Goal: Task Accomplishment & Management: Manage account settings

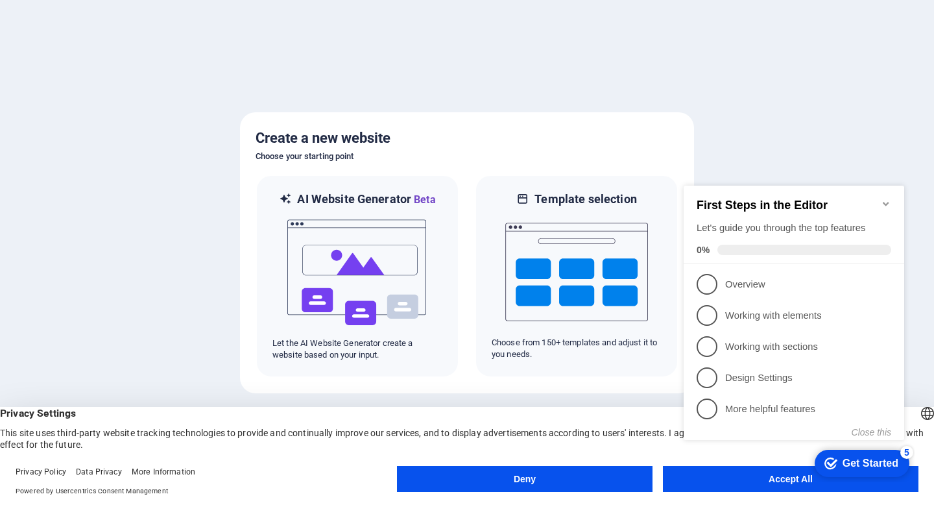
click at [737, 485] on appcues-checklist "Contextual help checklist present on screen" at bounding box center [797, 326] width 236 height 319
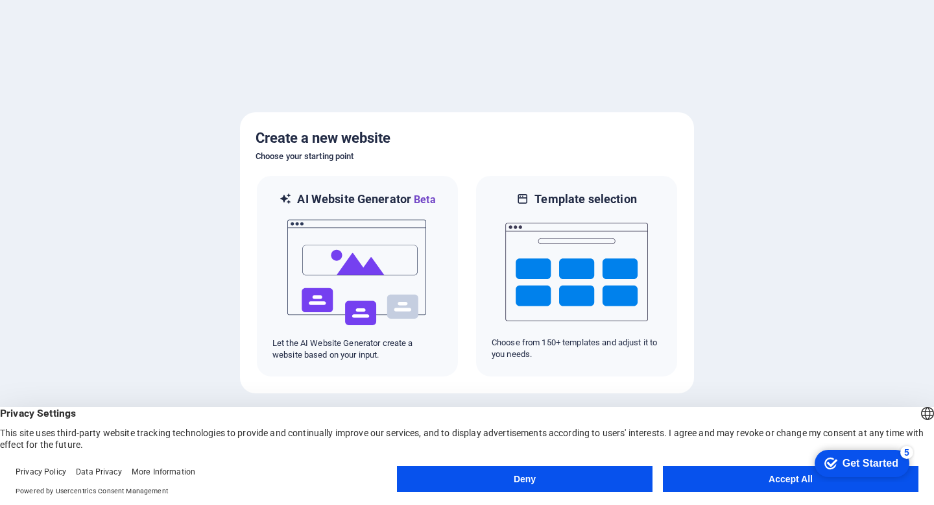
click at [768, 478] on button "Accept All" at bounding box center [791, 479] width 256 height 26
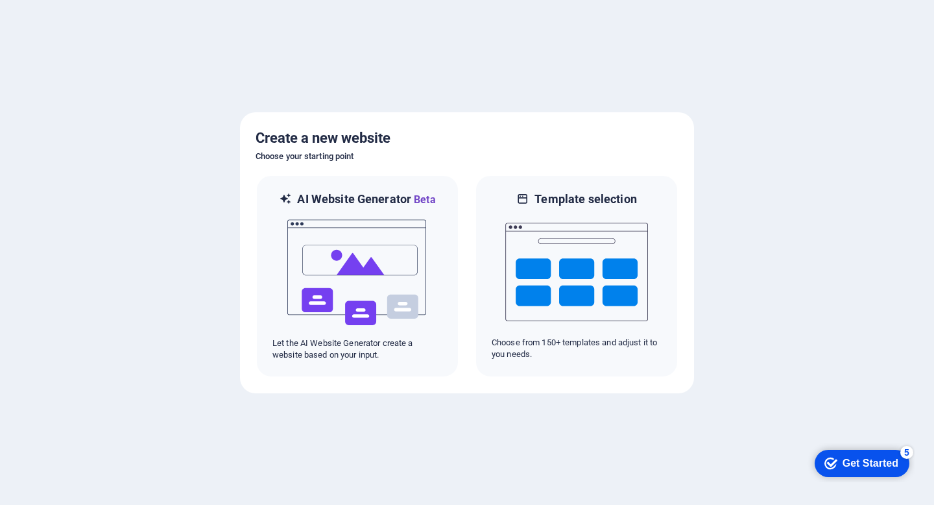
click at [880, 465] on div "Get Started" at bounding box center [871, 463] width 56 height 12
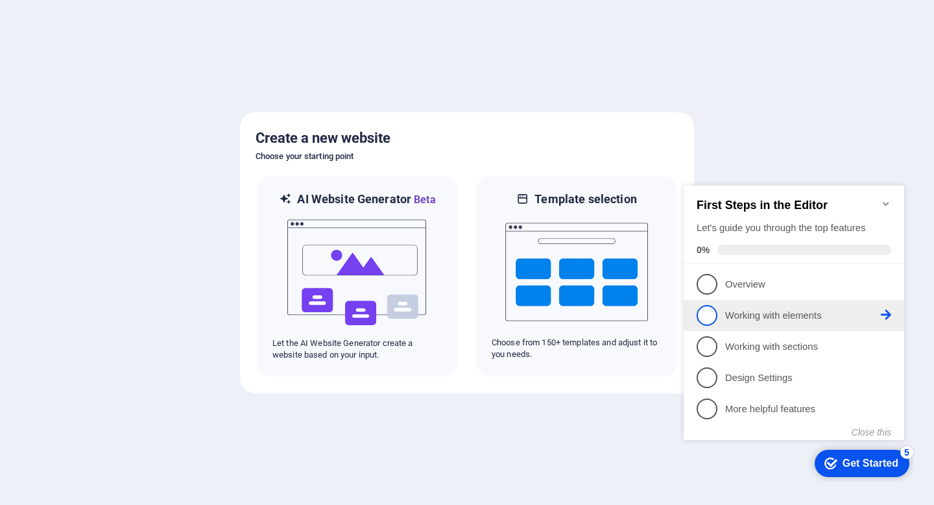
click at [714, 313] on span "2" at bounding box center [707, 315] width 21 height 21
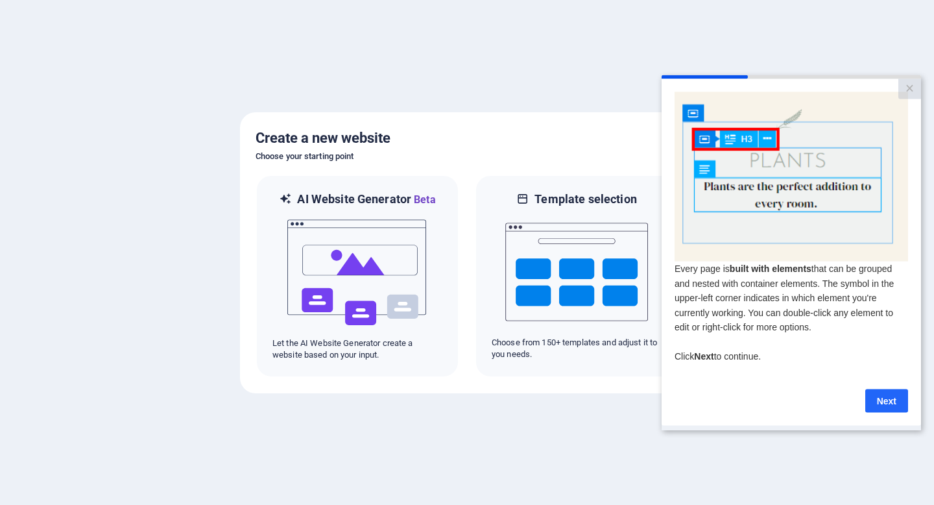
click at [888, 409] on link "Next" at bounding box center [887, 400] width 43 height 23
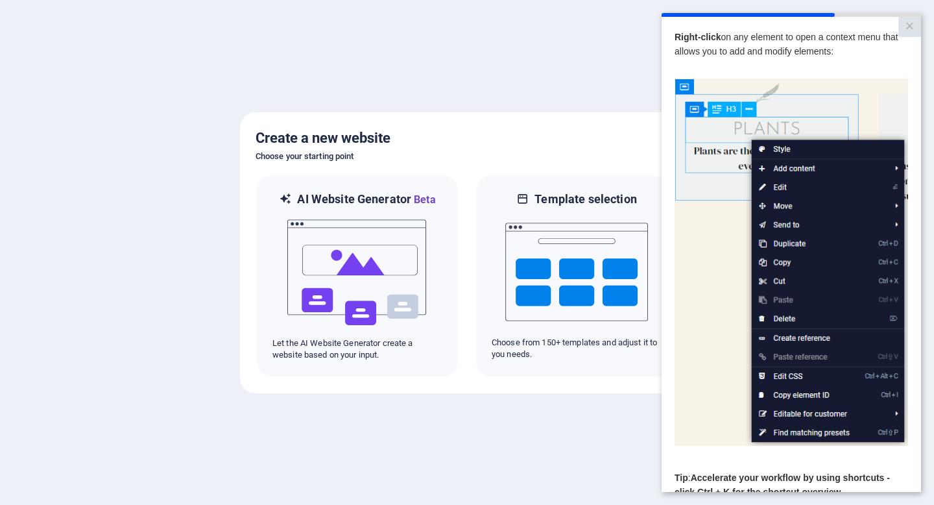
click at [712, 472] on div "​ Tip : Accelerate your workflow by using shortcuts - click Ctrl + K for the sh…" at bounding box center [792, 472] width 234 height 53
click at [858, 45] on p "Right-click on any element to open a context menu that allows you to add and mo…" at bounding box center [792, 44] width 234 height 29
click at [912, 30] on link "×" at bounding box center [910, 27] width 23 height 20
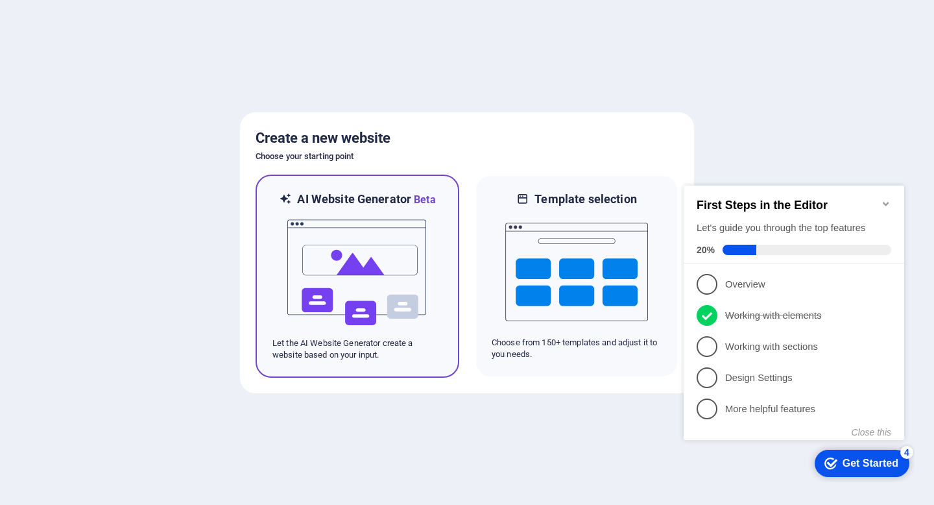
click at [348, 295] on img at bounding box center [357, 273] width 143 height 130
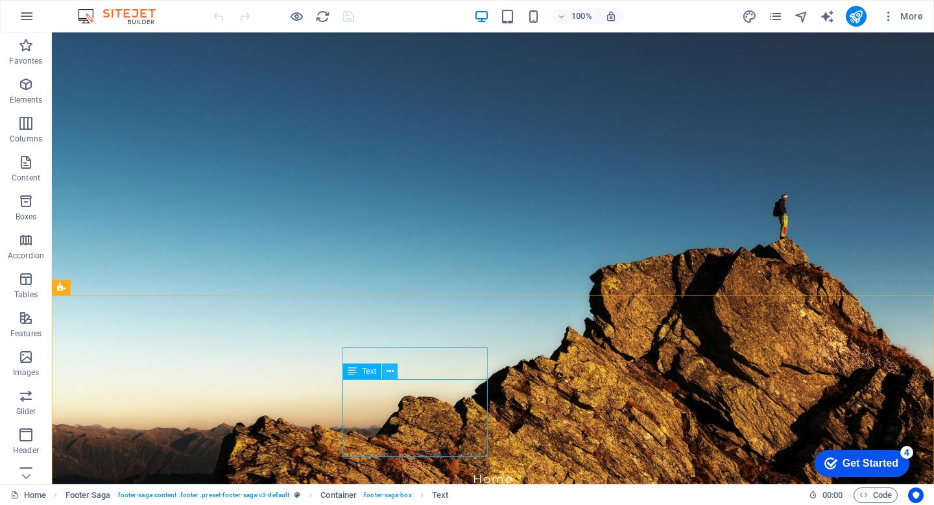
click at [391, 373] on icon at bounding box center [390, 372] width 7 height 14
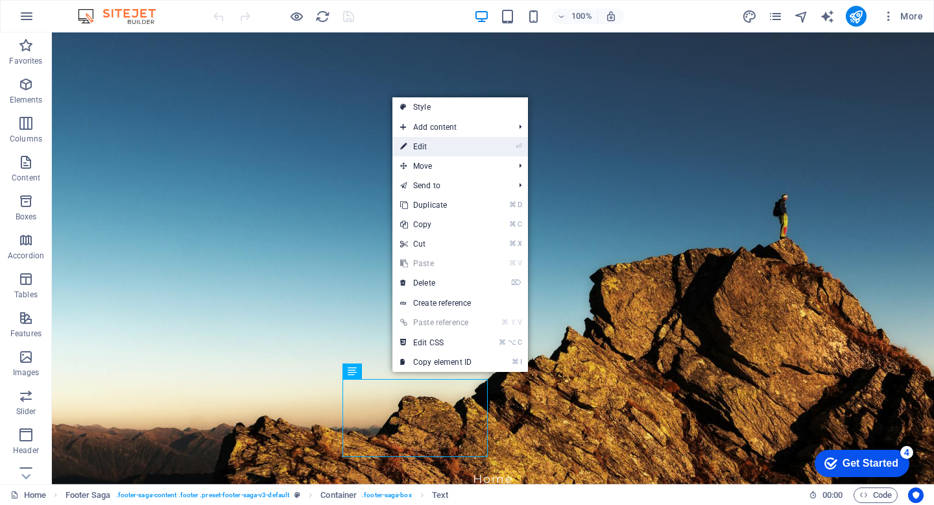
click at [475, 150] on link "⏎ Edit" at bounding box center [436, 146] width 87 height 19
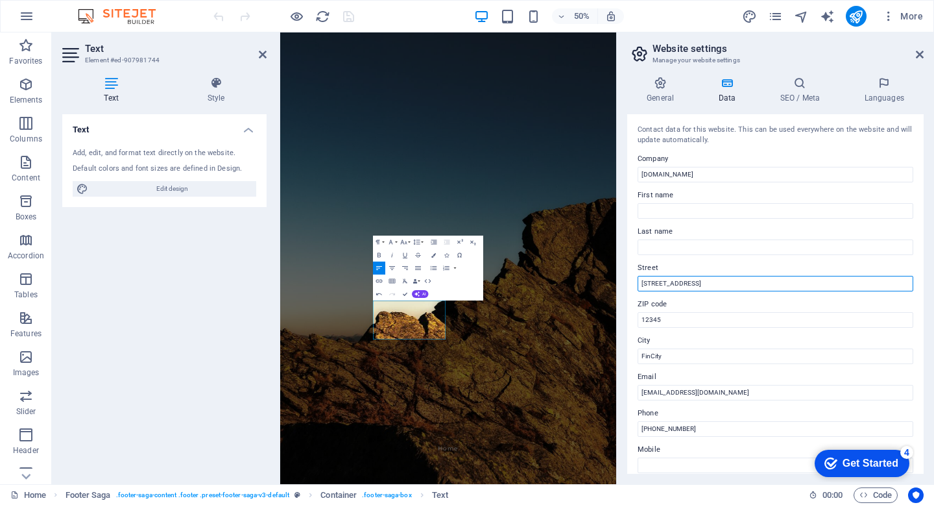
click at [708, 287] on input "123 Finance Blvd" at bounding box center [776, 284] width 276 height 16
type input "1"
click at [707, 289] on input "601, 6th Floor Crystal Mall Banipark Jaipur" at bounding box center [776, 284] width 276 height 16
type input "601, 6th Floor Crystal Mall Banipark Jaipur"
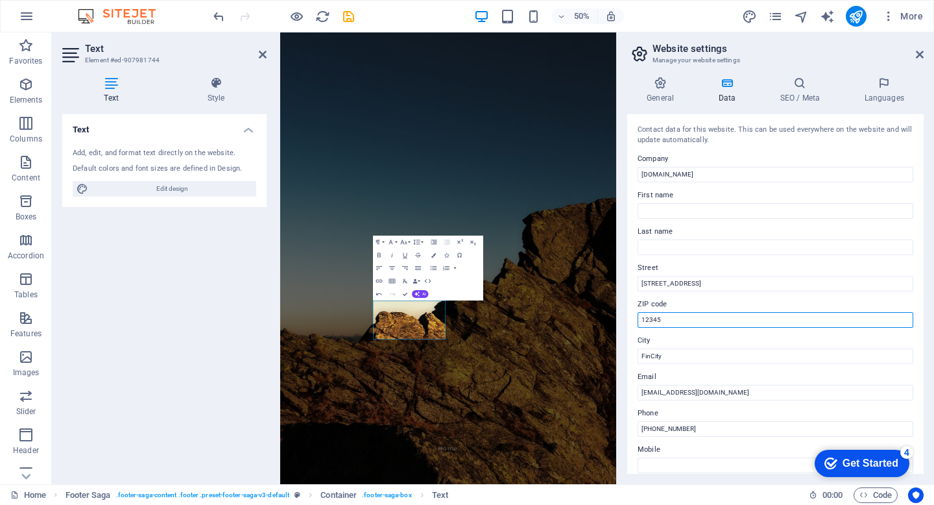
click at [673, 321] on input "12345" at bounding box center [776, 320] width 276 height 16
type input "1"
type input "302016"
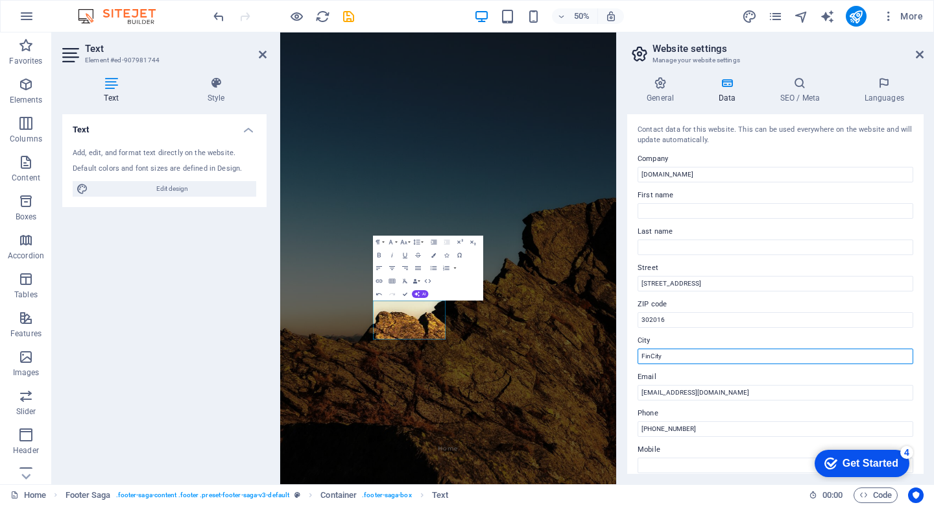
click at [699, 359] on input "FinCity" at bounding box center [776, 356] width 276 height 16
type input "F"
drag, startPoint x: 923, startPoint y: 297, endPoint x: 923, endPoint y: 310, distance: 13.0
click at [923, 310] on div "Contact data for this website. This can be used everywhere on the website and w…" at bounding box center [775, 293] width 297 height 359
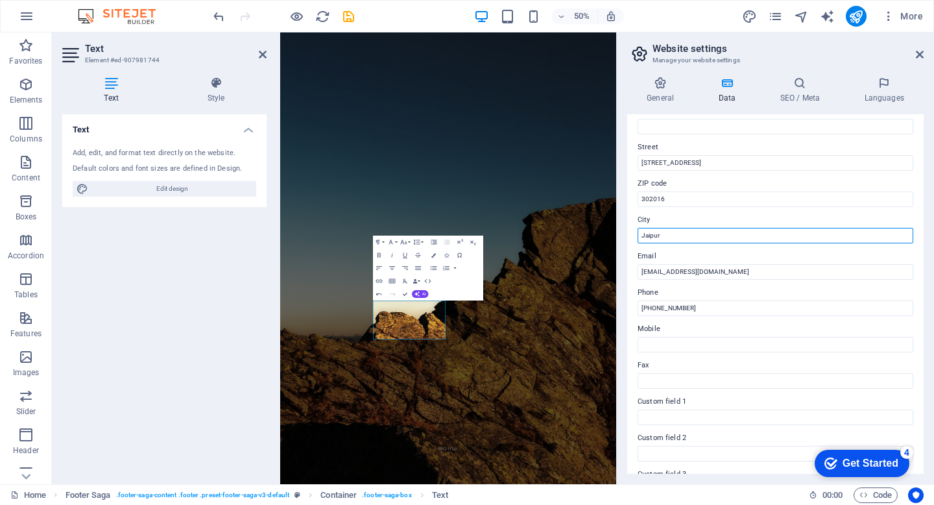
scroll to position [130, 0]
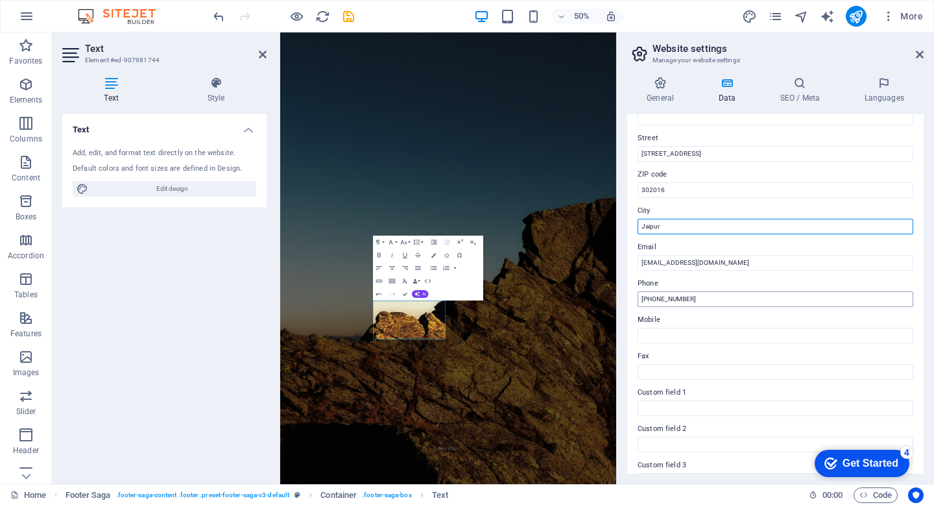
type input "Jaipur"
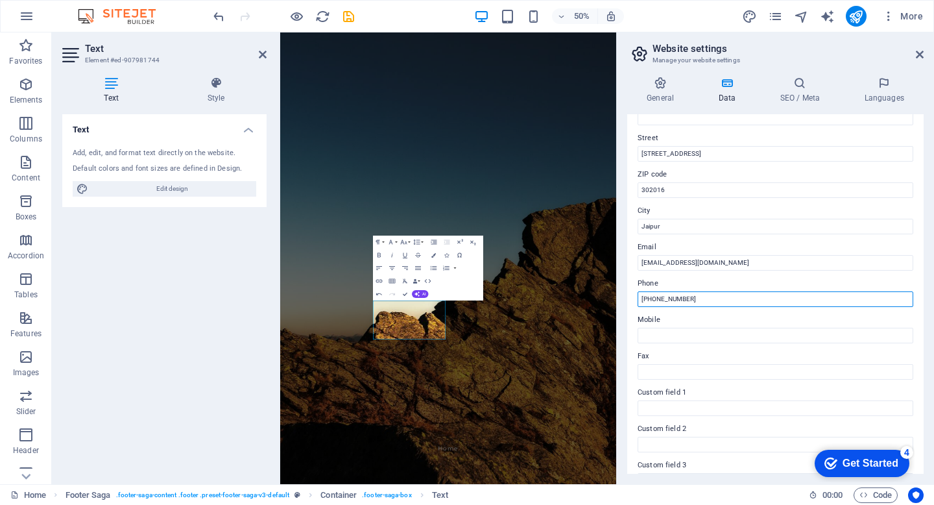
click at [718, 302] on input "+1-555-0123" at bounding box center [776, 299] width 276 height 16
type input "+"
type input "8104000143"
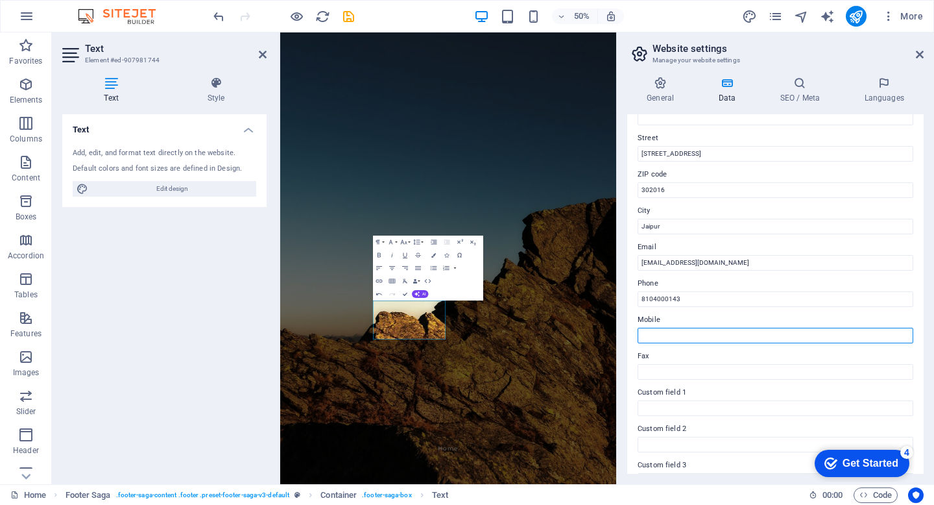
click at [690, 336] on input "Mobile" at bounding box center [776, 336] width 276 height 16
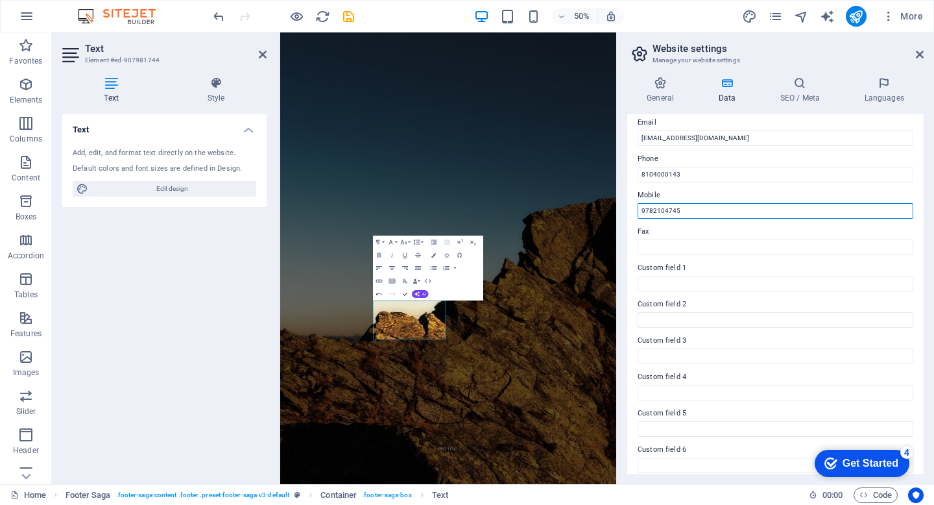
scroll to position [263, 0]
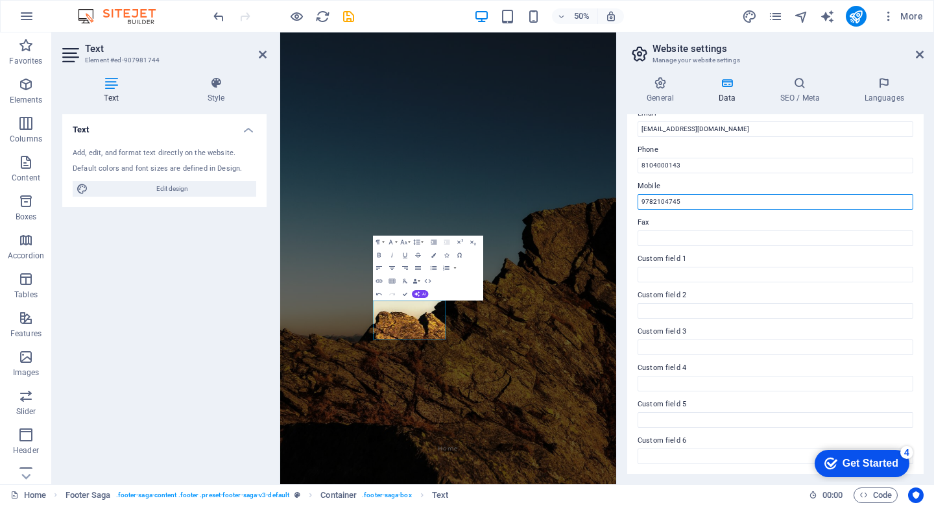
type input "9782104745"
click at [723, 90] on h4 "Data" at bounding box center [730, 90] width 62 height 27
click at [729, 85] on icon at bounding box center [727, 83] width 56 height 13
click at [921, 55] on icon at bounding box center [920, 54] width 8 height 10
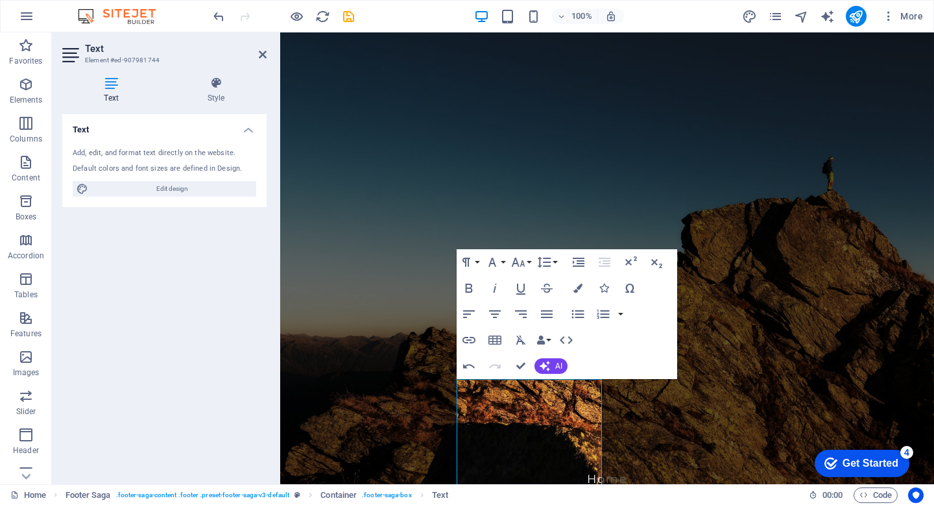
click at [740, 266] on figure at bounding box center [607, 258] width 654 height 452
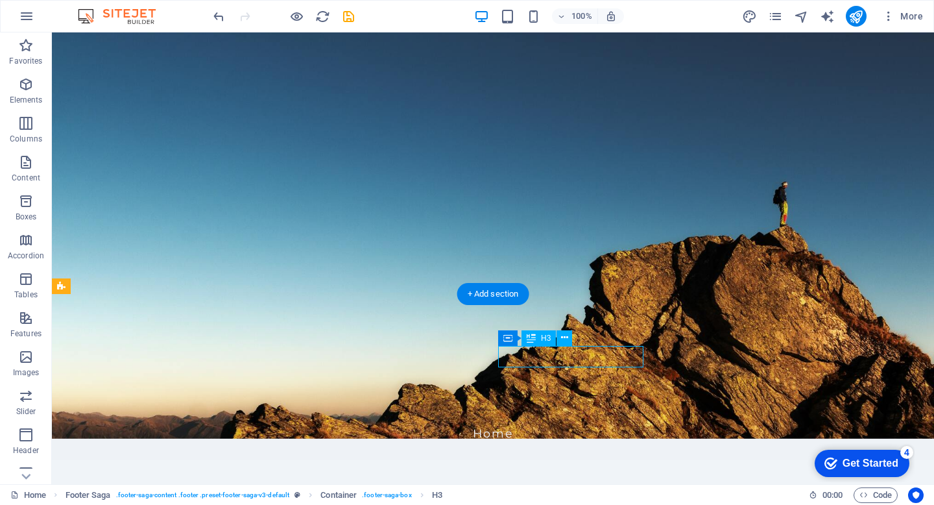
scroll to position [49, 0]
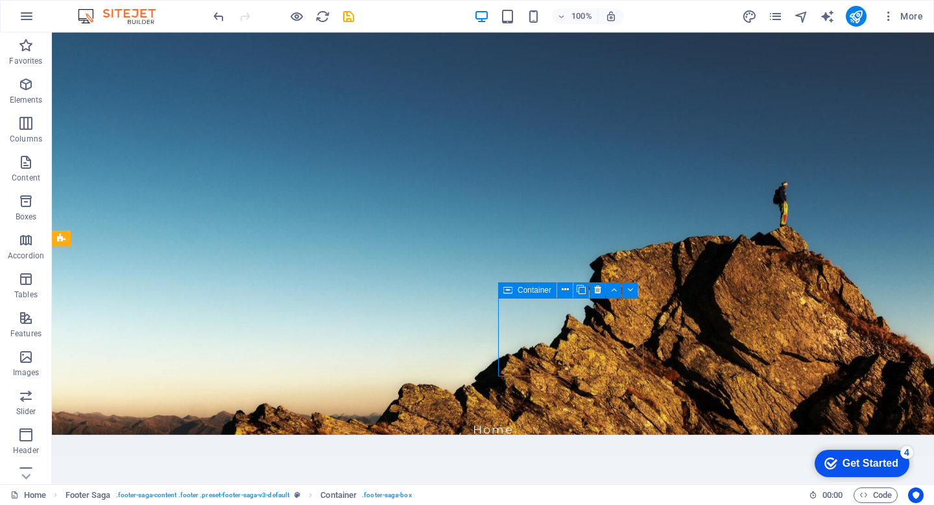
drag, startPoint x: 507, startPoint y: 292, endPoint x: 529, endPoint y: 293, distance: 22.7
click at [529, 293] on div "Container" at bounding box center [527, 290] width 58 height 16
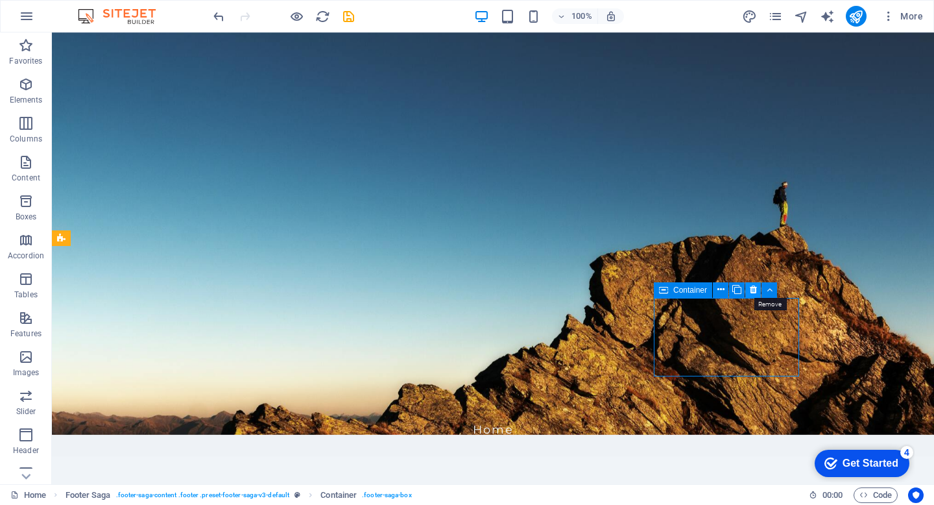
drag, startPoint x: 675, startPoint y: 288, endPoint x: 755, endPoint y: 297, distance: 80.2
click at [755, 297] on div "Container" at bounding box center [720, 290] width 132 height 16
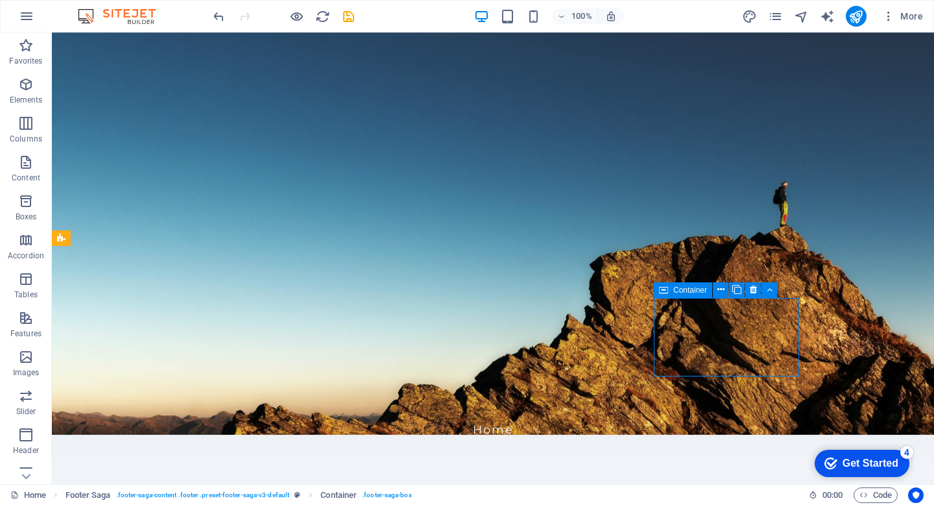
drag, startPoint x: 679, startPoint y: 293, endPoint x: 712, endPoint y: 286, distance: 33.1
click at [714, 287] on div "Container" at bounding box center [720, 290] width 132 height 16
click at [773, 292] on button at bounding box center [770, 290] width 16 height 16
click at [723, 289] on icon at bounding box center [720, 290] width 7 height 14
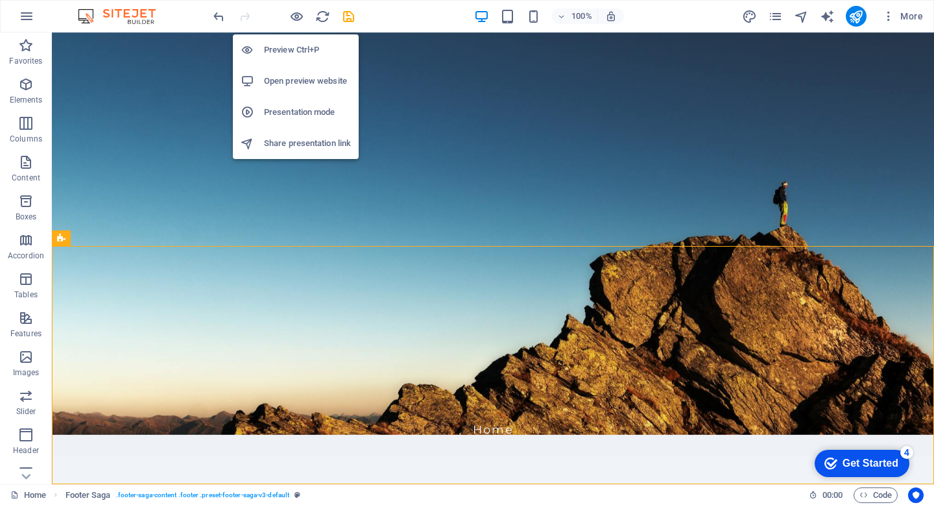
click at [283, 84] on h6 "Open preview website" at bounding box center [307, 81] width 87 height 16
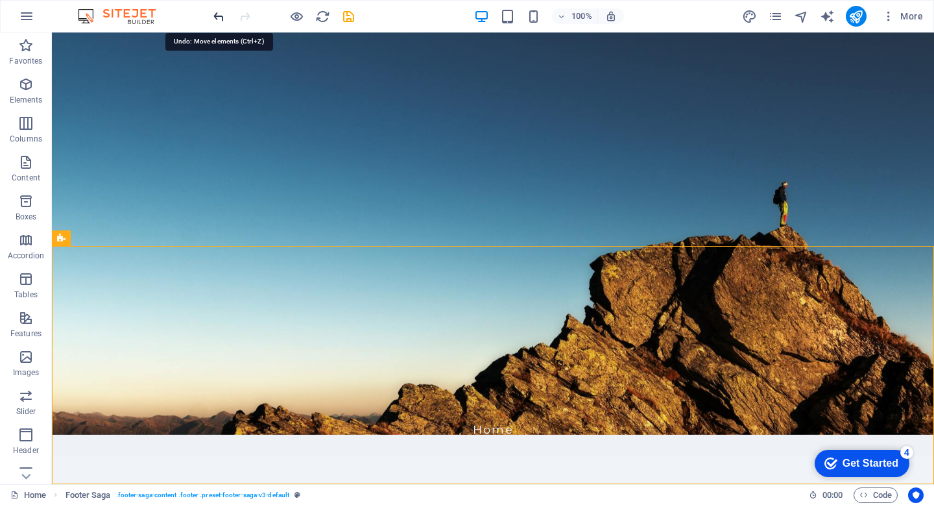
click at [217, 16] on icon "undo" at bounding box center [219, 16] width 15 height 15
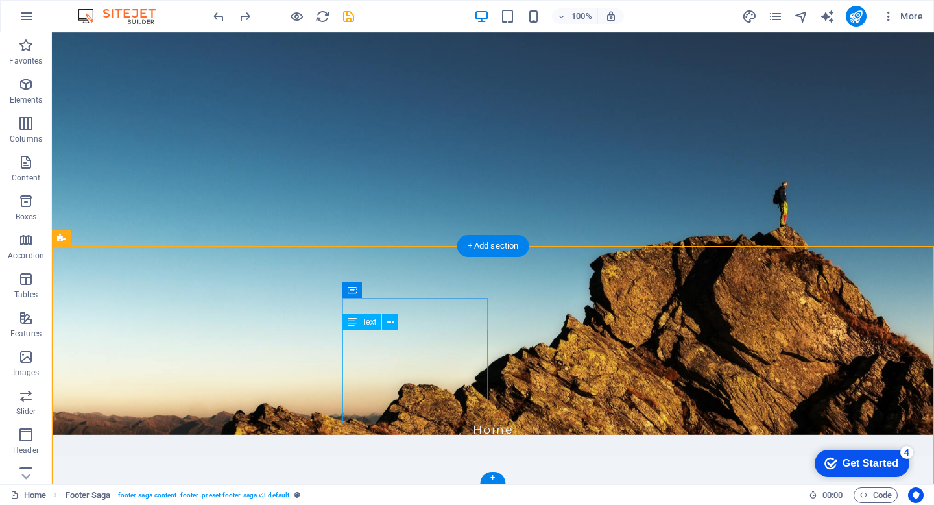
click at [392, 322] on icon at bounding box center [390, 322] width 7 height 14
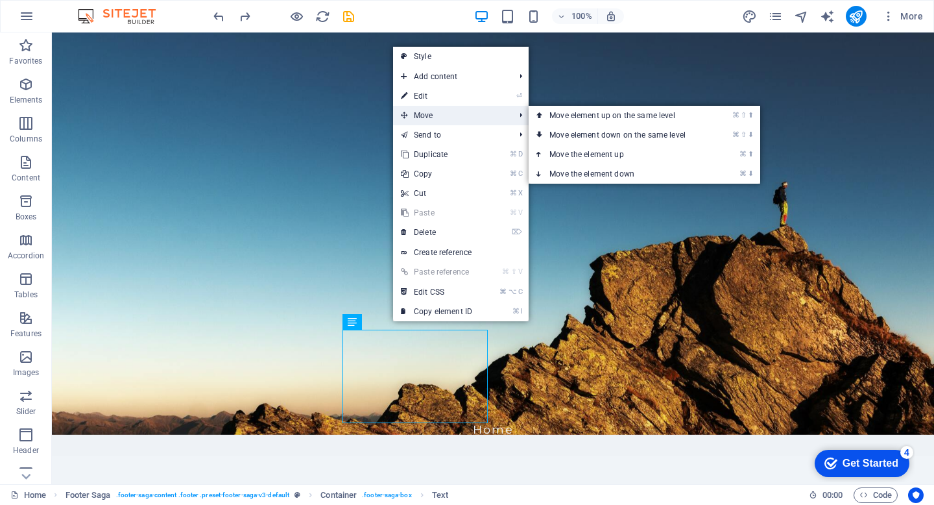
click at [429, 110] on span "Move" at bounding box center [451, 115] width 116 height 19
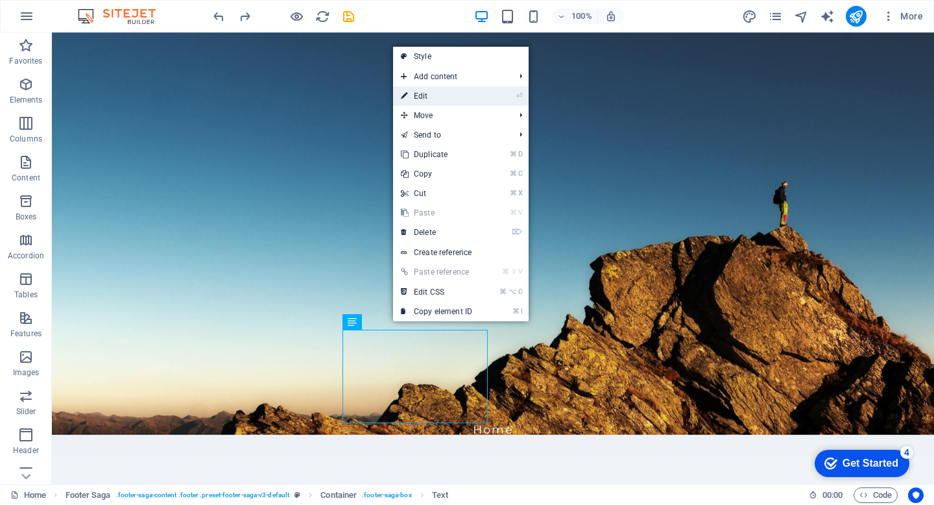
click at [428, 99] on link "⏎ Edit" at bounding box center [436, 95] width 87 height 19
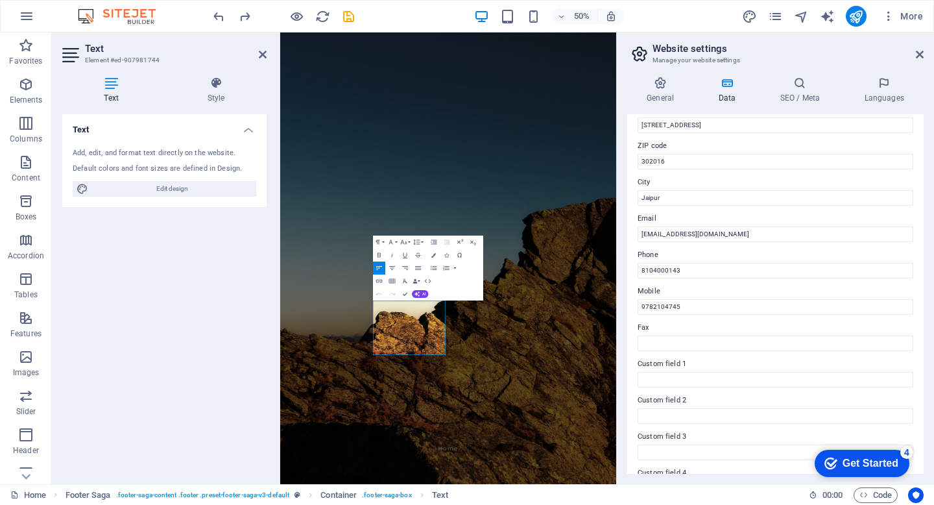
scroll to position [161, 0]
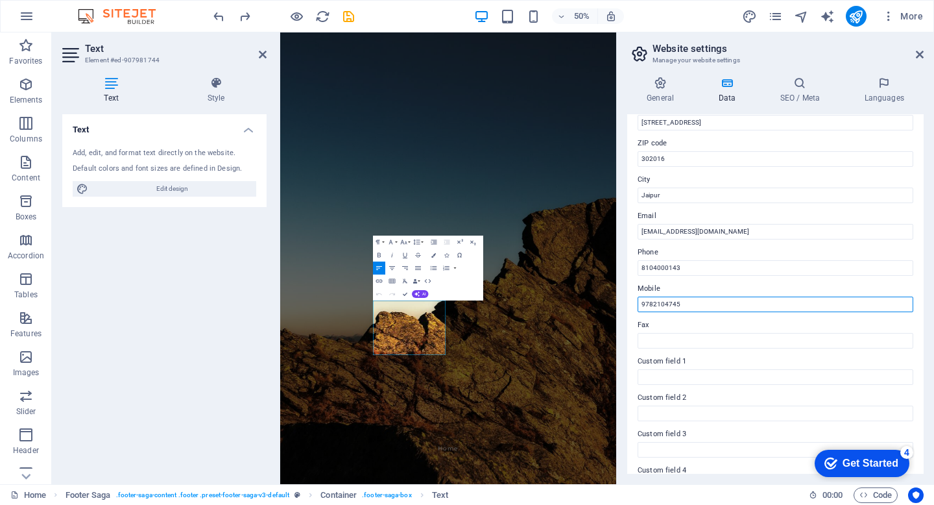
click at [695, 302] on input "9782104745" at bounding box center [776, 305] width 276 height 16
type input "9"
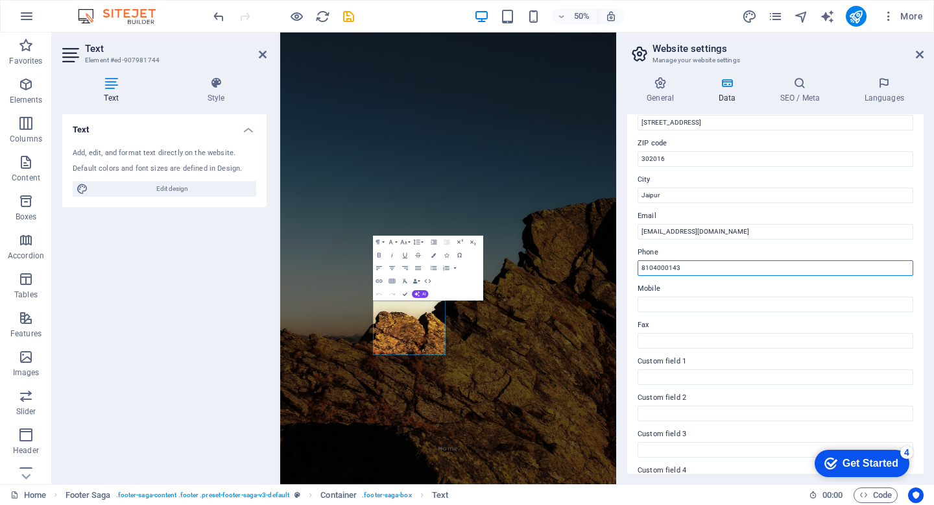
click at [707, 265] on input "8104000143" at bounding box center [776, 268] width 276 height 16
type input "8"
type input "0141-4031712"
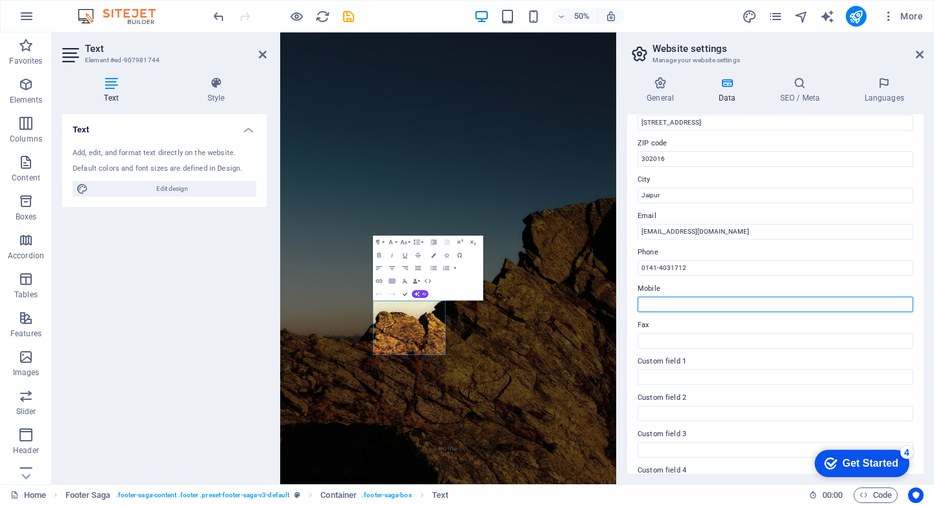
click at [679, 306] on input "Mobile" at bounding box center [776, 305] width 276 height 16
type input "9"
type input "8"
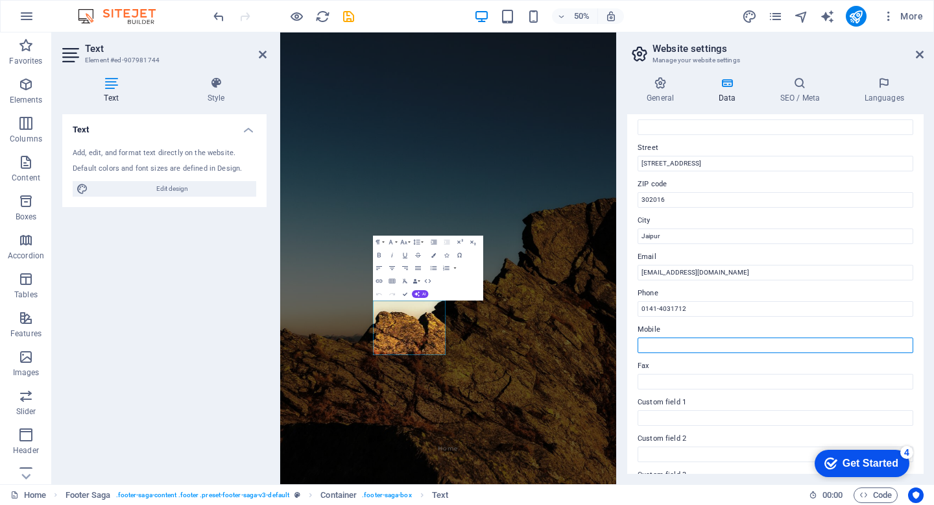
scroll to position [67, 0]
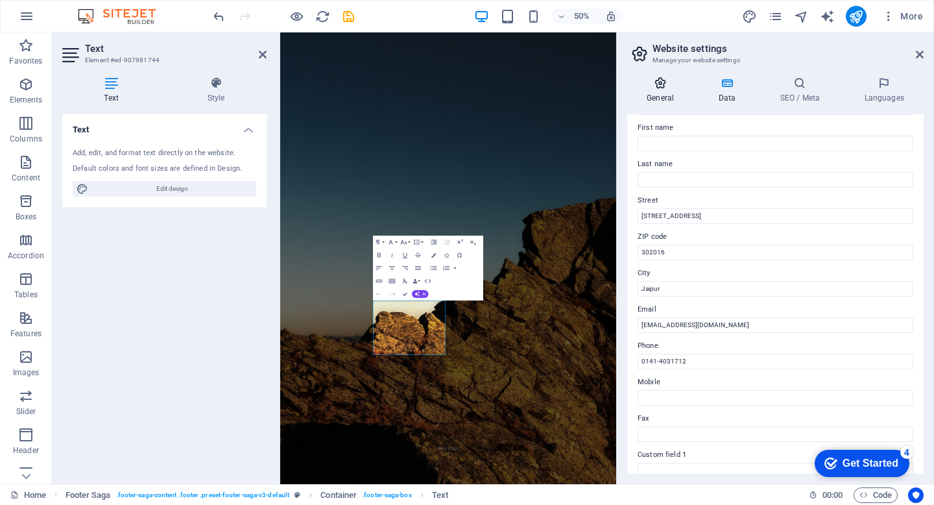
click at [666, 88] on icon at bounding box center [660, 83] width 66 height 13
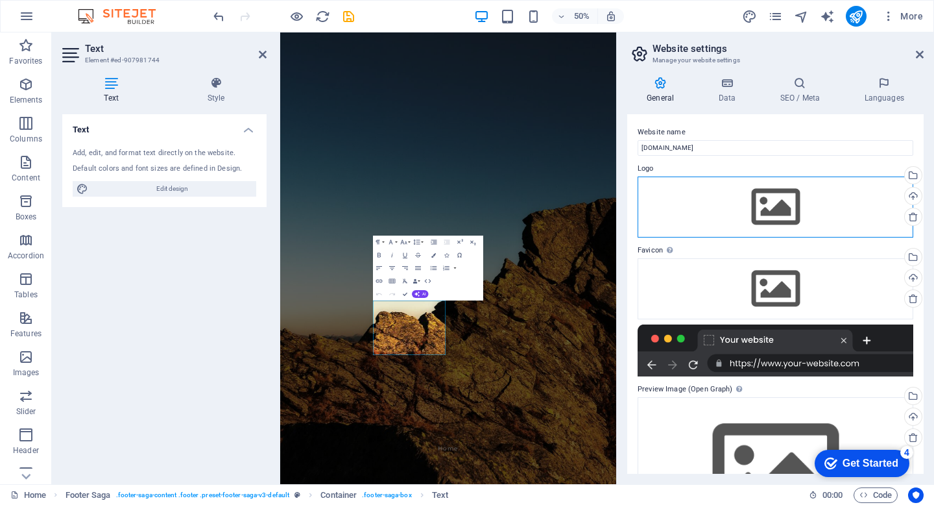
click at [768, 202] on div "Drag files here, click to choose files or select files from Files or our free s…" at bounding box center [776, 206] width 276 height 61
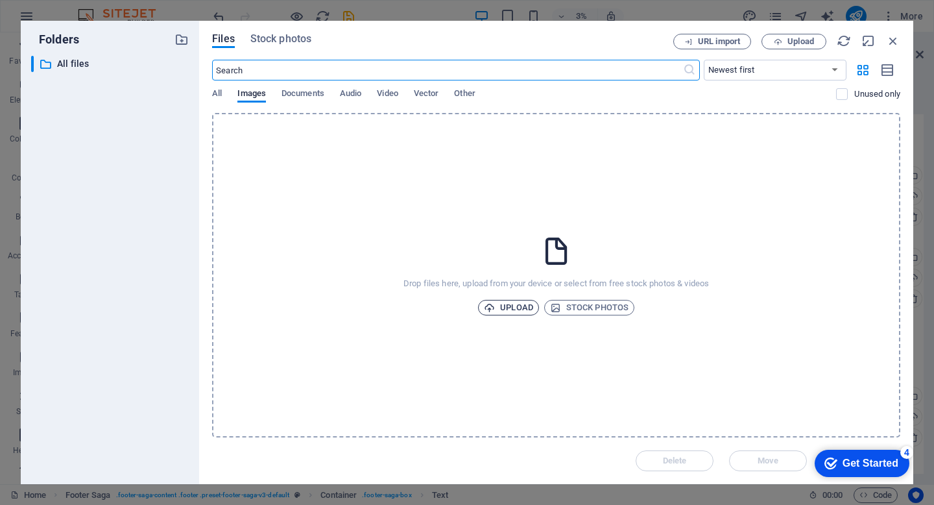
click at [513, 307] on span "Upload" at bounding box center [508, 308] width 49 height 16
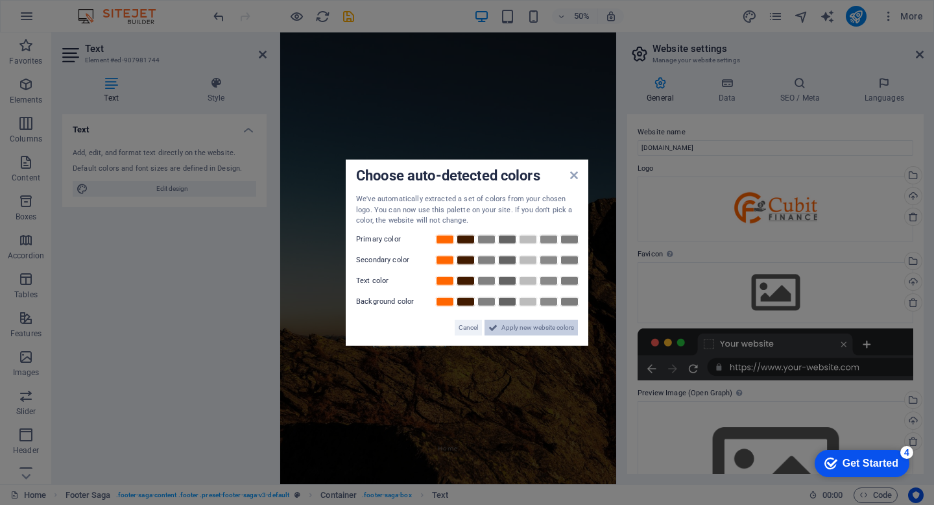
click at [532, 332] on span "Apply new website colors" at bounding box center [538, 327] width 73 height 16
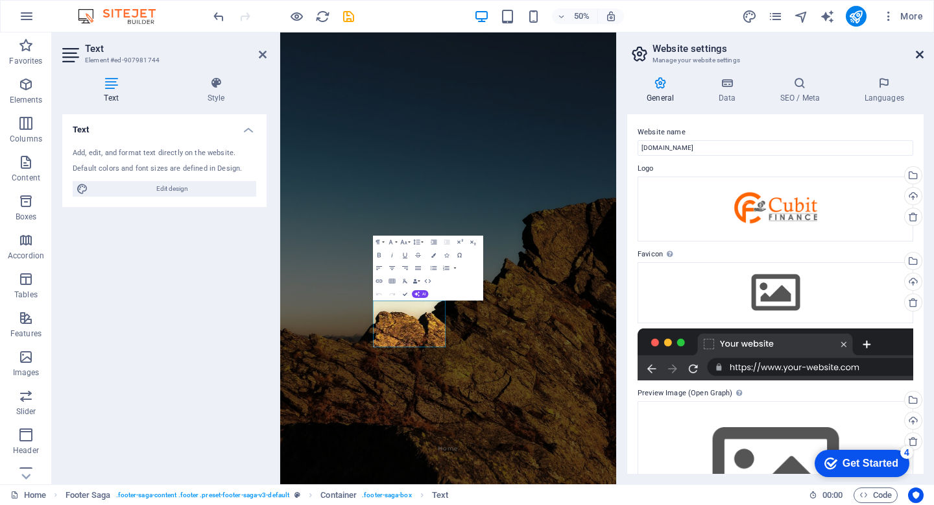
click at [921, 56] on icon at bounding box center [920, 54] width 8 height 10
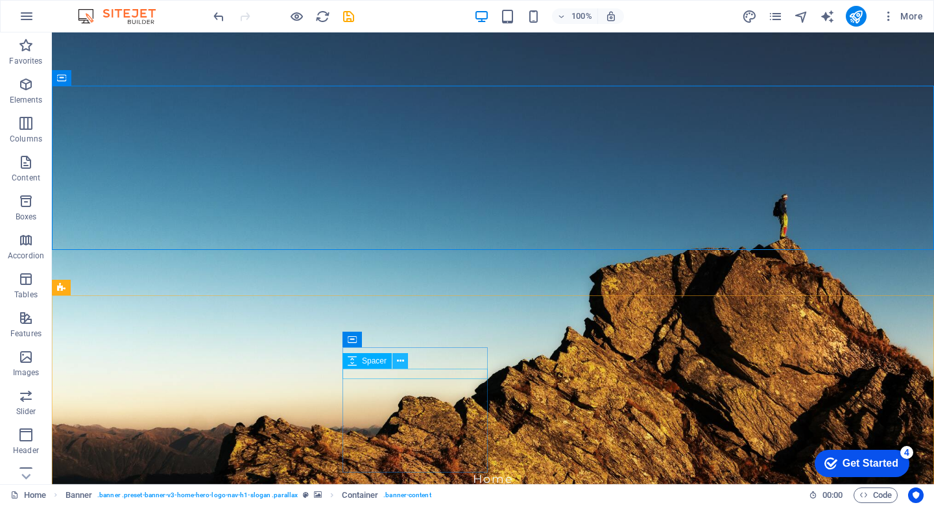
click at [397, 360] on icon at bounding box center [400, 361] width 7 height 14
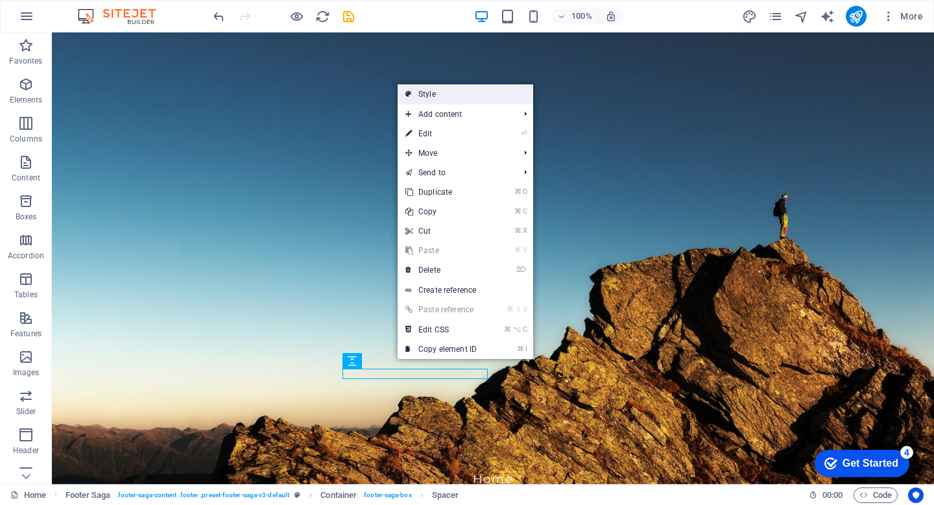
click at [459, 100] on link "Style" at bounding box center [466, 93] width 136 height 19
select select "rem"
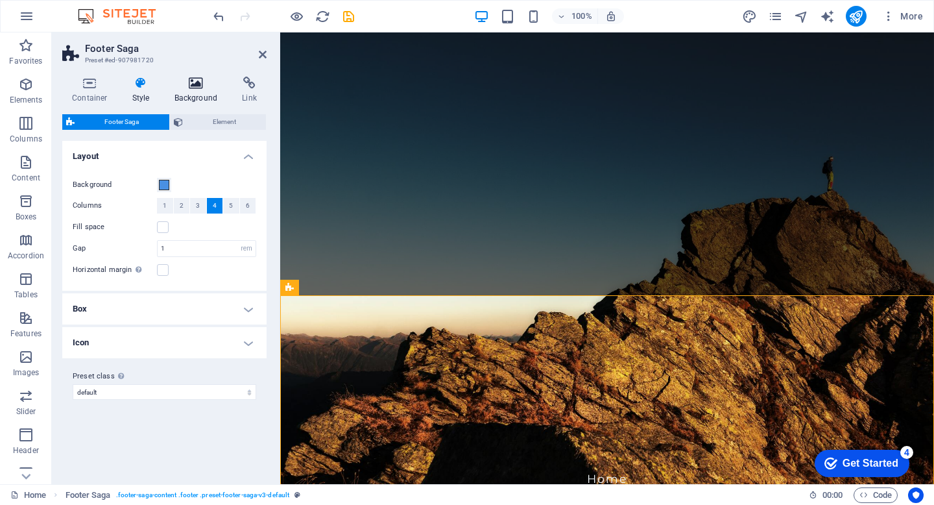
click at [195, 87] on icon at bounding box center [196, 83] width 63 height 13
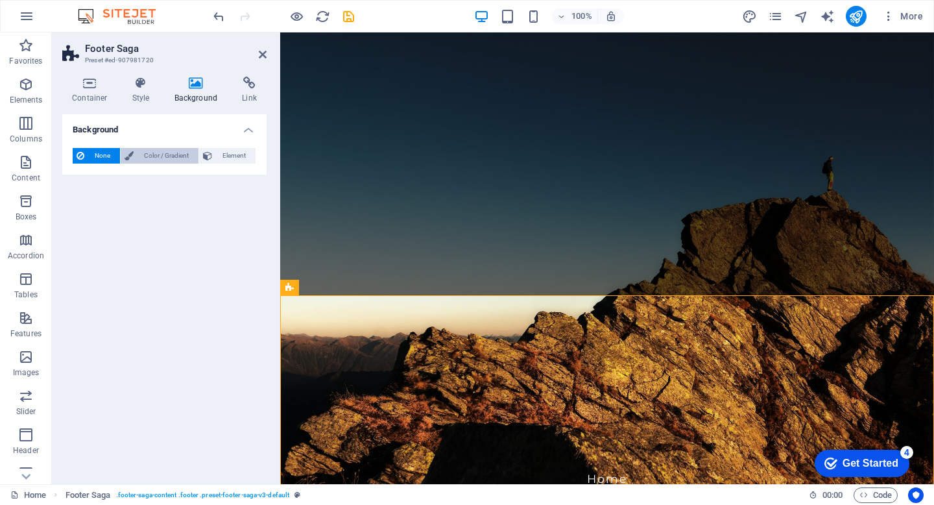
click at [151, 158] on span "Color / Gradient" at bounding box center [166, 156] width 57 height 16
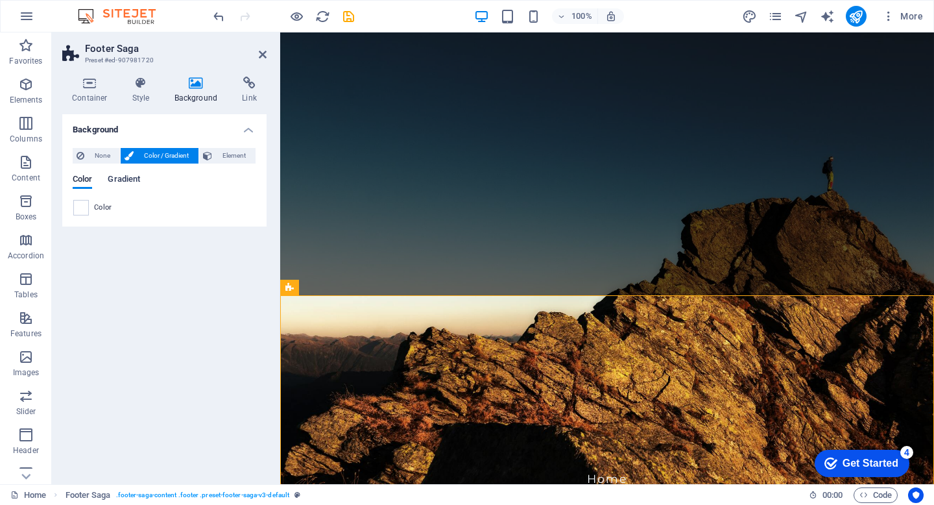
click at [128, 178] on span "Gradient" at bounding box center [124, 180] width 32 height 18
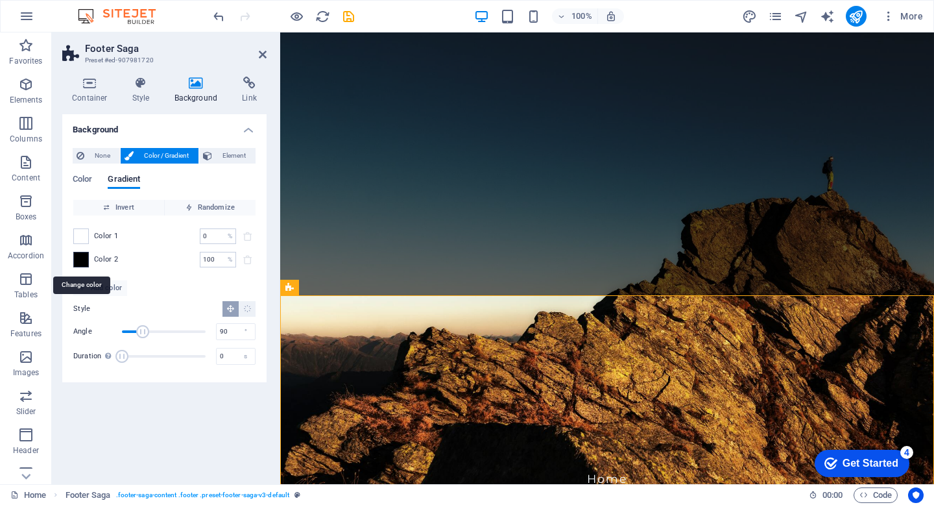
click at [80, 260] on span at bounding box center [81, 259] width 14 height 14
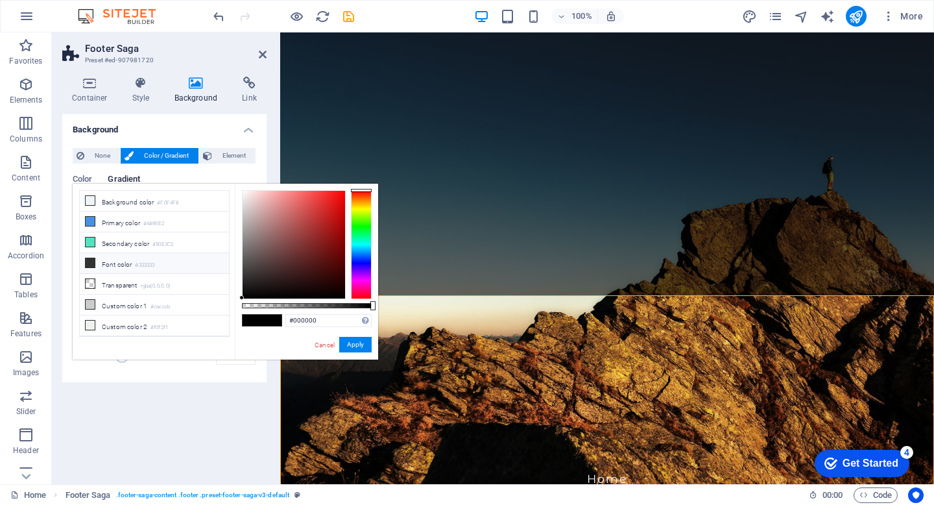
click at [90, 262] on icon at bounding box center [90, 262] width 9 height 9
click at [91, 306] on icon at bounding box center [90, 304] width 9 height 9
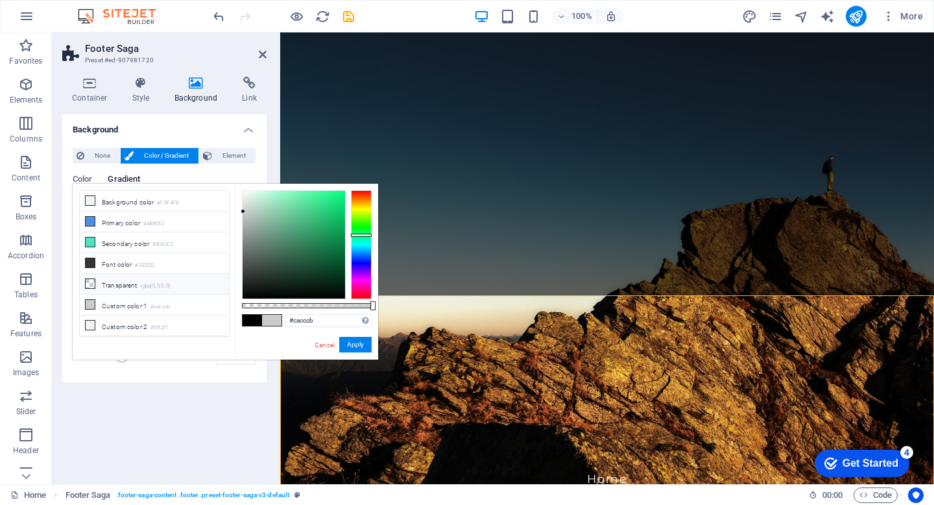
click at [88, 284] on icon at bounding box center [90, 283] width 9 height 9
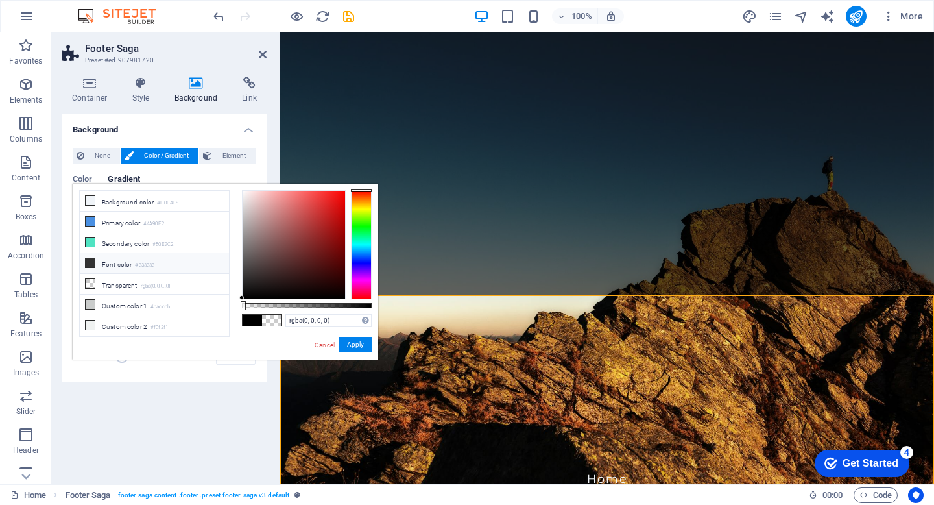
click at [87, 263] on icon at bounding box center [90, 262] width 9 height 9
click at [90, 239] on icon at bounding box center [90, 241] width 9 height 9
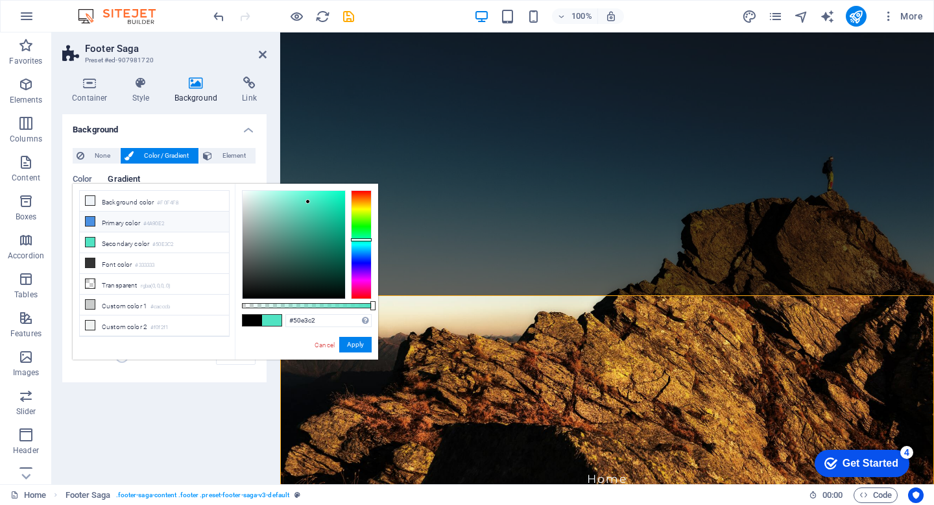
click at [89, 218] on icon at bounding box center [90, 221] width 9 height 9
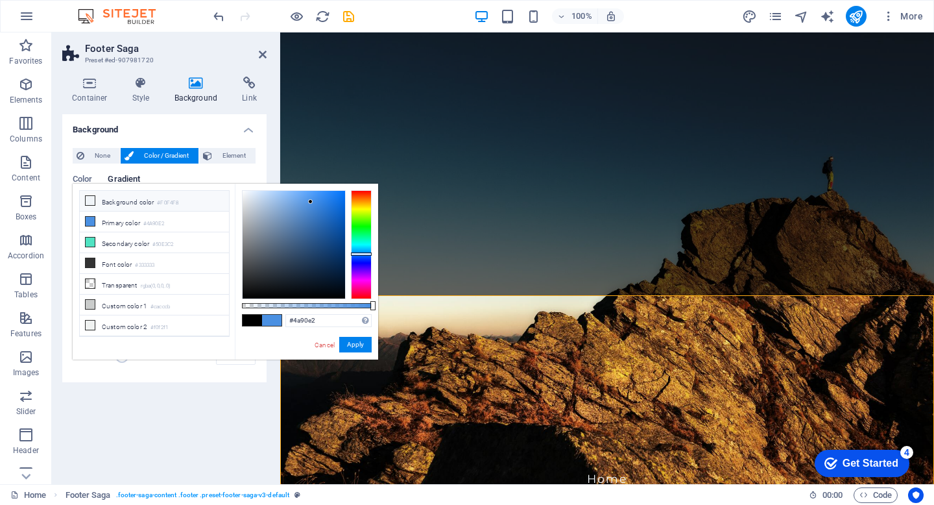
click at [87, 202] on icon at bounding box center [90, 200] width 9 height 9
click at [361, 346] on button "Apply" at bounding box center [355, 345] width 32 height 16
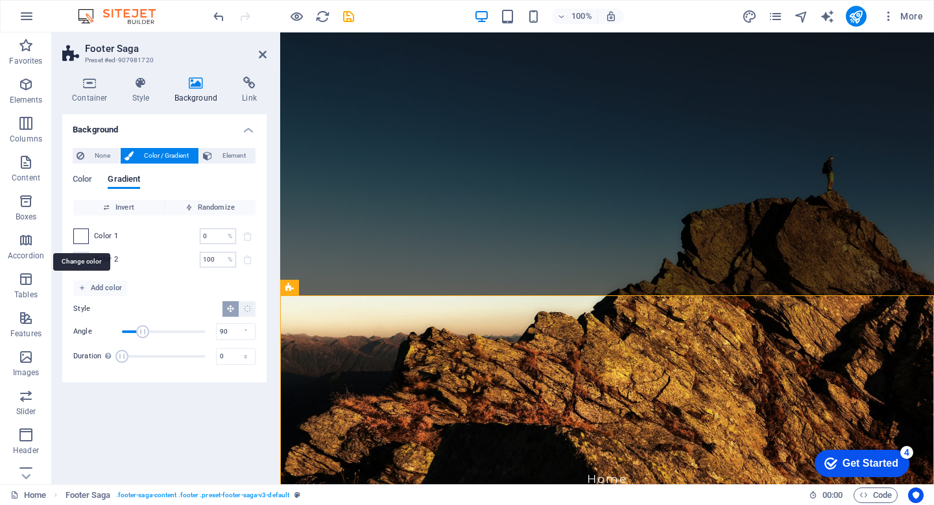
click at [84, 233] on span at bounding box center [81, 236] width 14 height 14
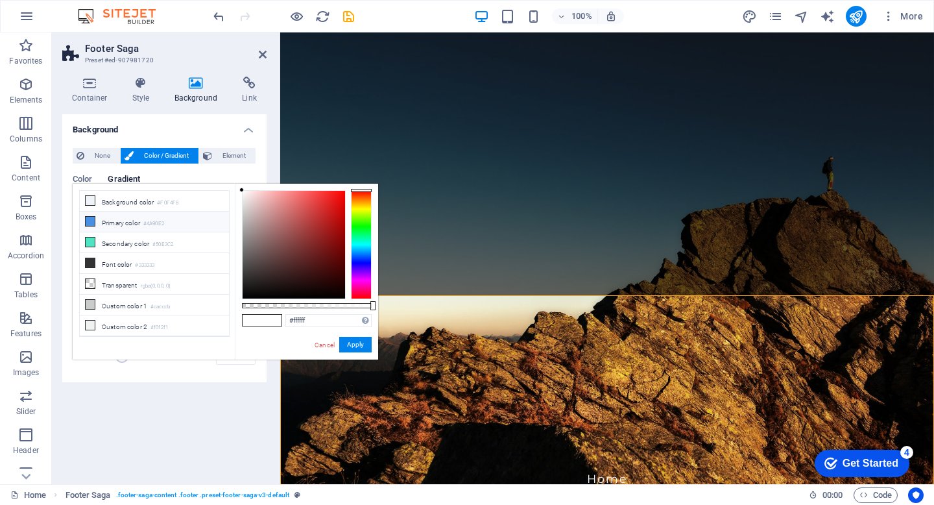
click at [113, 221] on li "Primary color #4A90E2" at bounding box center [154, 222] width 149 height 21
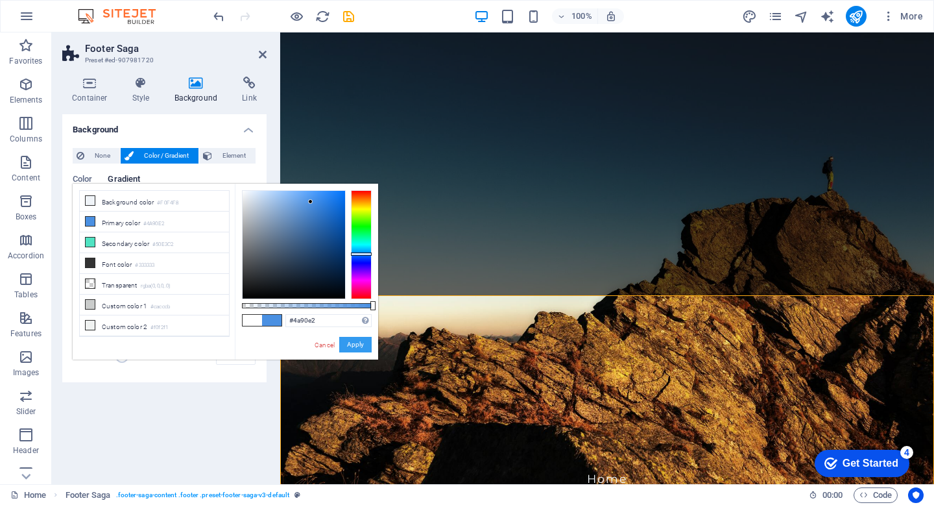
click at [356, 349] on button "Apply" at bounding box center [355, 345] width 32 height 16
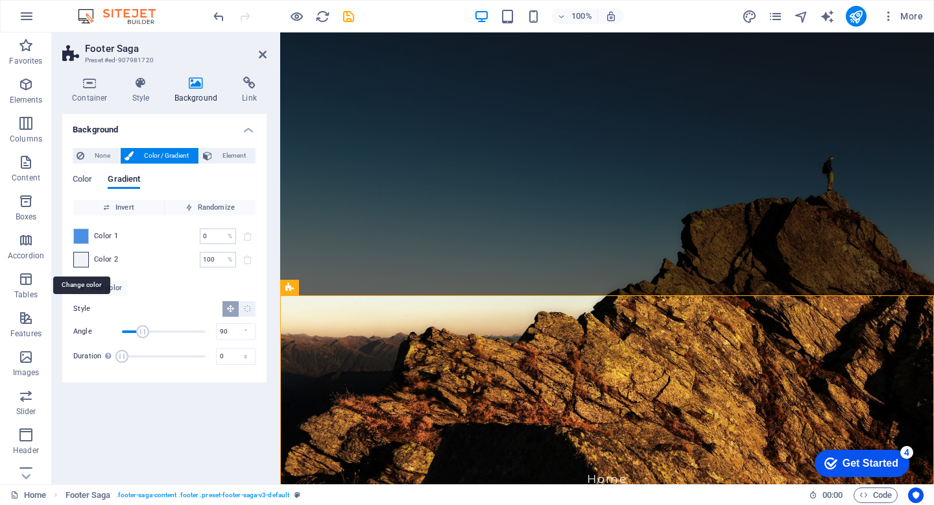
click at [84, 262] on span at bounding box center [81, 259] width 14 height 14
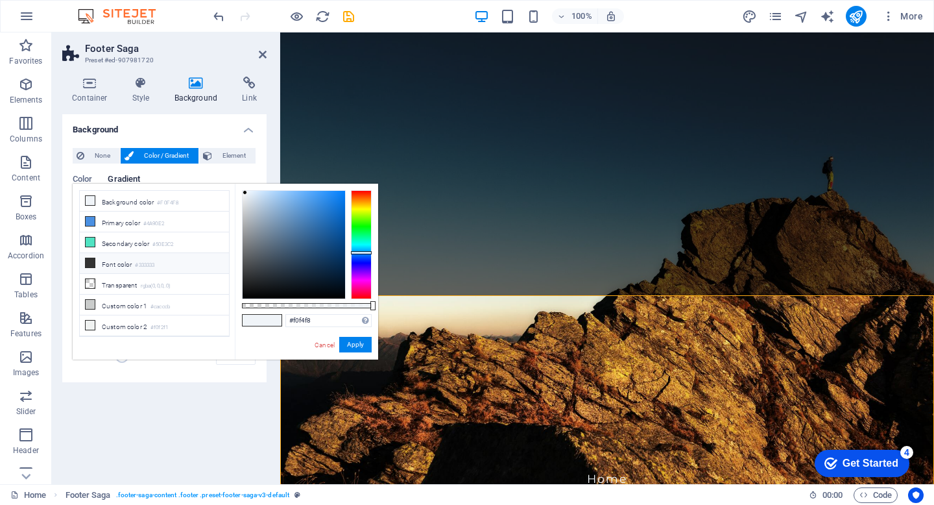
click at [92, 260] on icon at bounding box center [90, 262] width 9 height 9
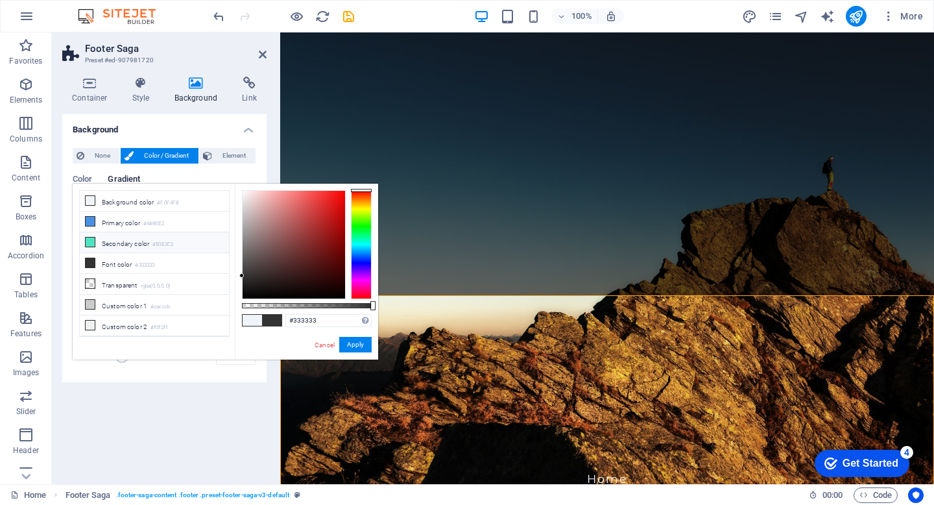
click at [90, 237] on icon at bounding box center [90, 241] width 9 height 9
type input "#50e3c2"
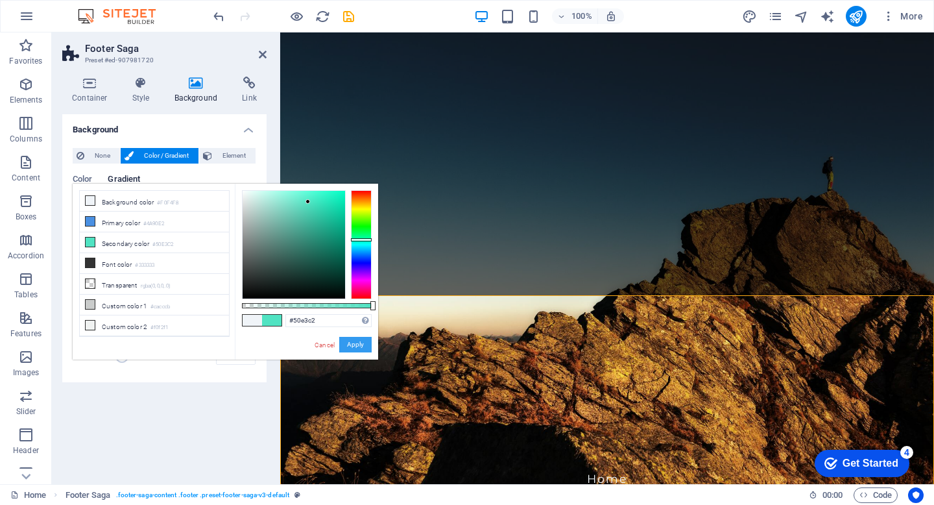
click at [350, 345] on button "Apply" at bounding box center [355, 345] width 32 height 16
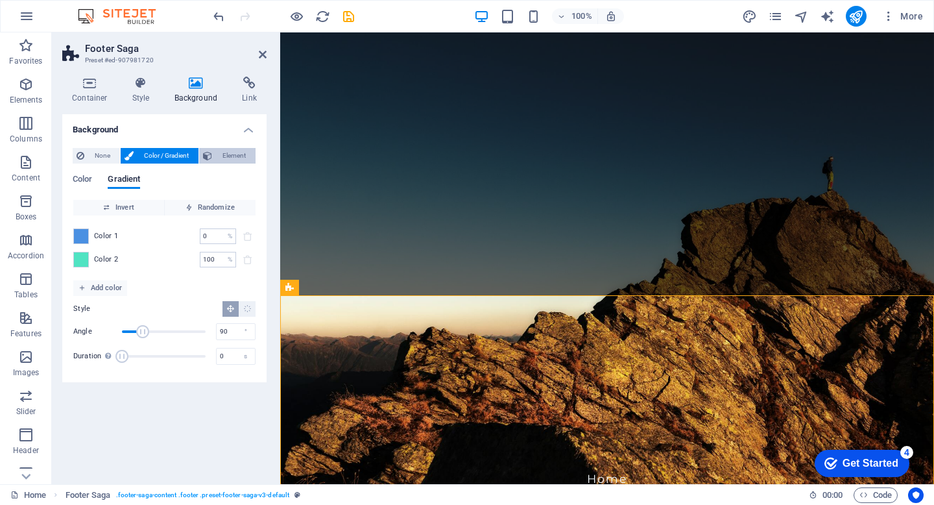
click at [229, 154] on span "Element" at bounding box center [234, 156] width 36 height 16
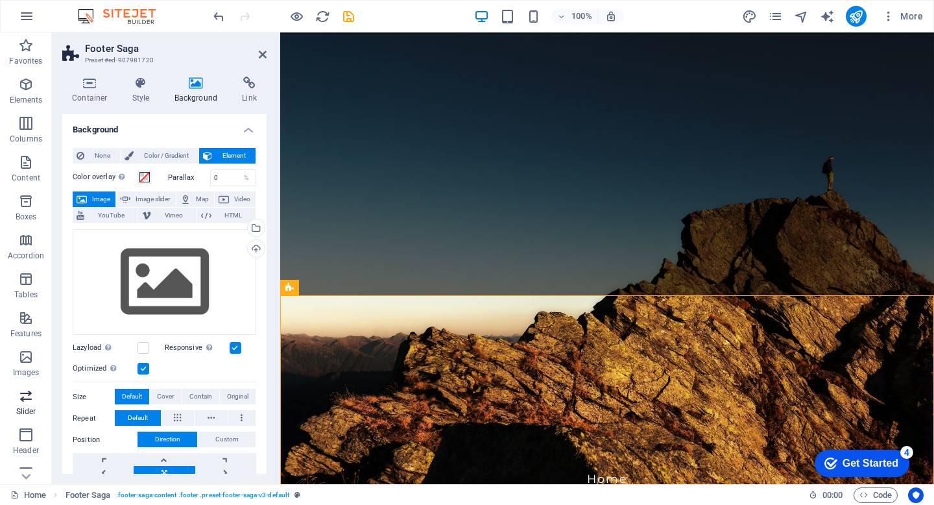
click at [30, 396] on icon "button" at bounding box center [26, 396] width 16 height 16
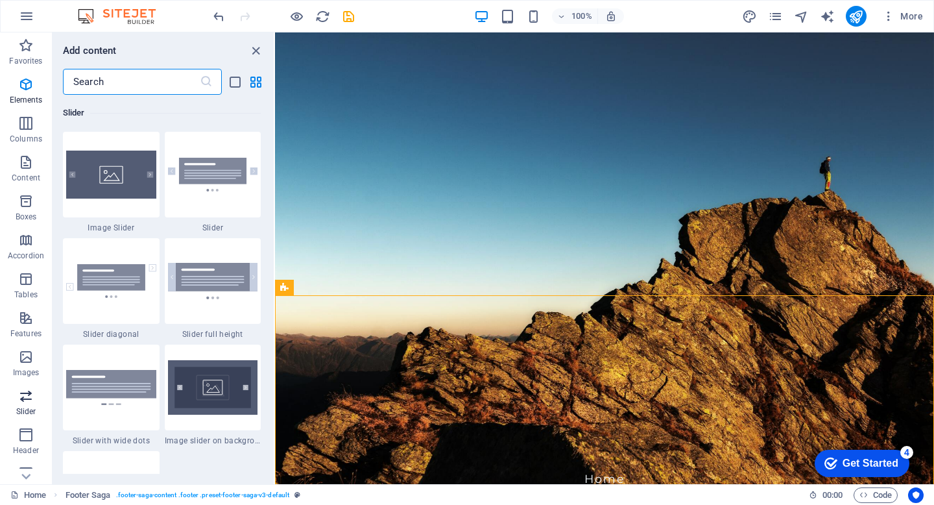
scroll to position [7355, 0]
click at [30, 396] on icon "button" at bounding box center [26, 396] width 16 height 16
click at [25, 436] on icon "button" at bounding box center [26, 435] width 16 height 16
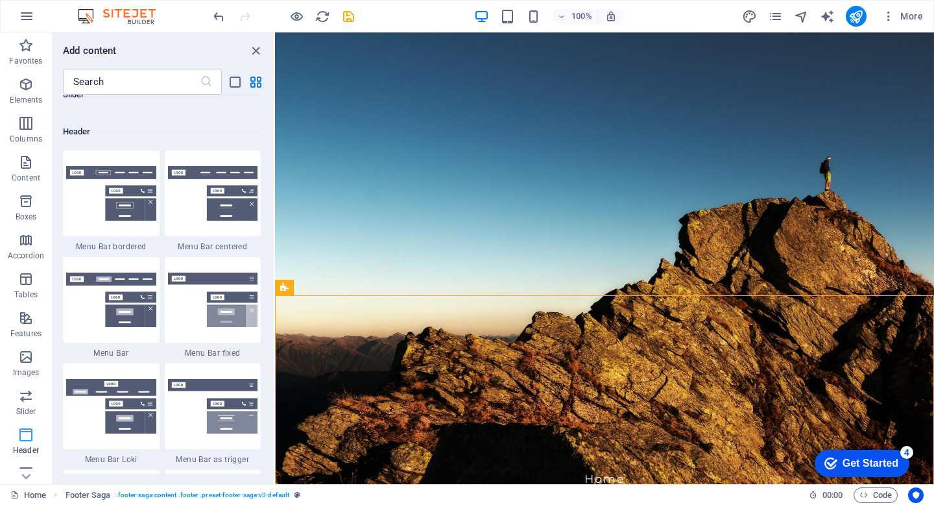
scroll to position [7813, 0]
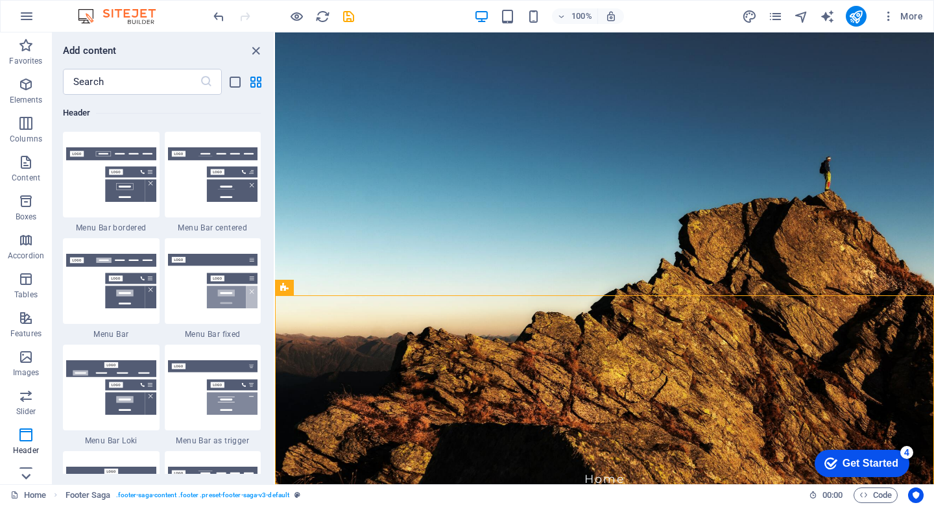
click at [30, 479] on icon at bounding box center [26, 476] width 18 height 18
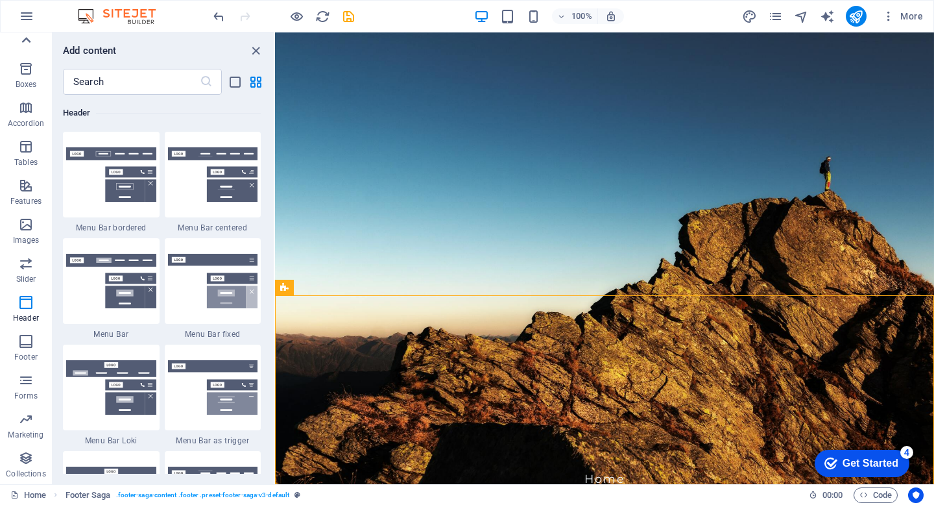
click at [24, 41] on icon at bounding box center [26, 40] width 9 height 6
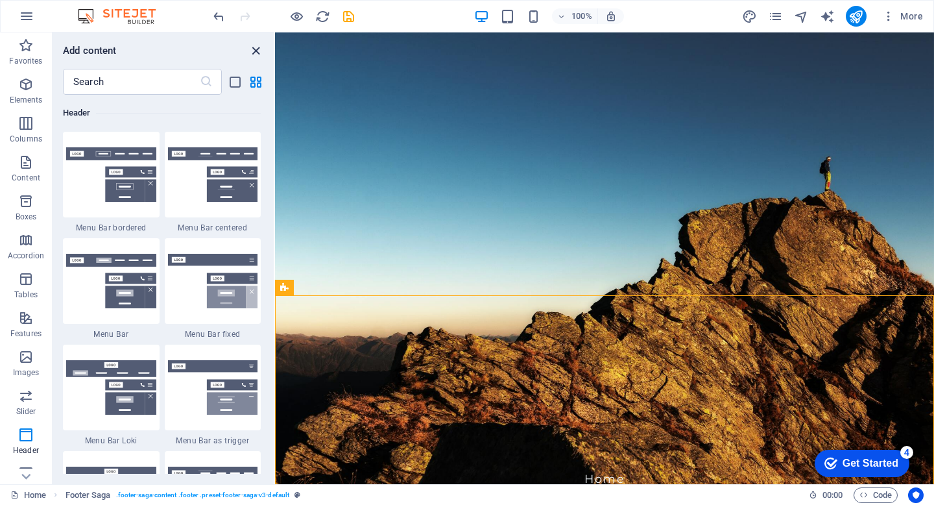
click at [254, 55] on icon "close panel" at bounding box center [255, 50] width 15 height 15
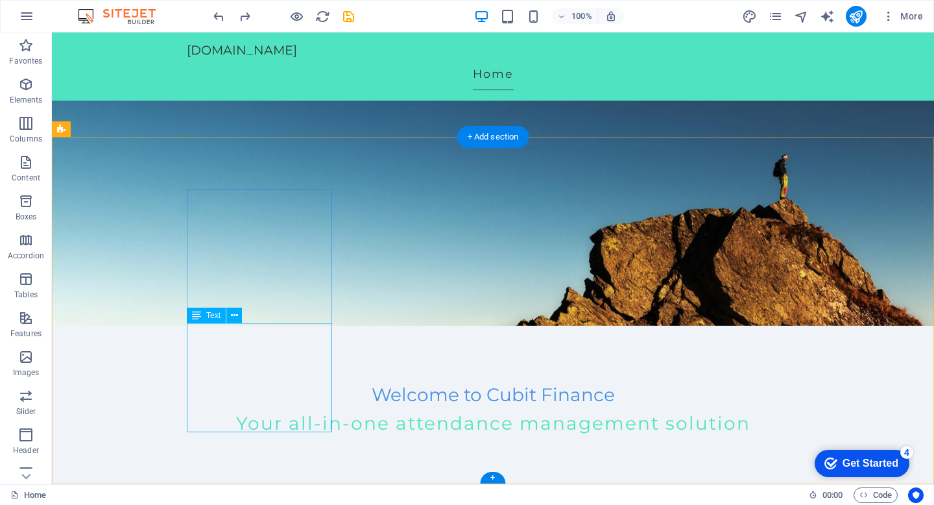
scroll to position [49, 0]
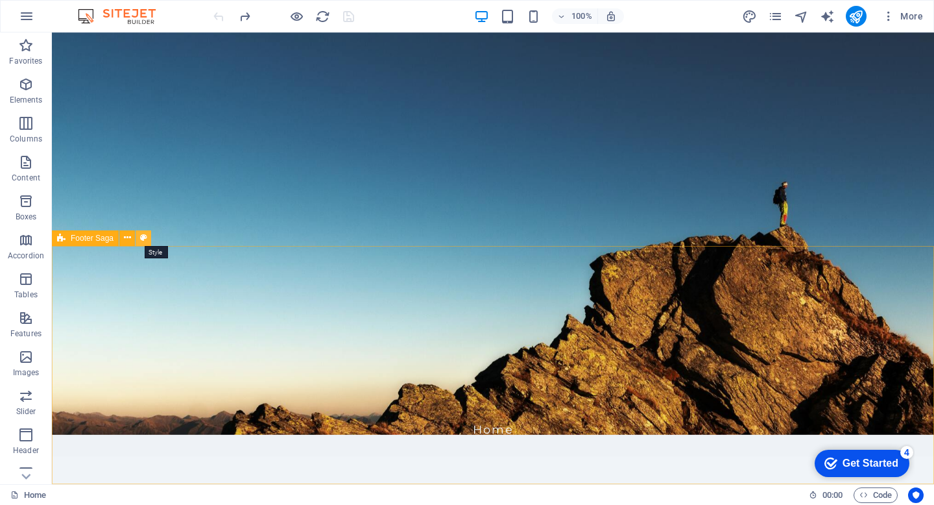
click at [143, 236] on icon at bounding box center [143, 238] width 7 height 14
select select "rem"
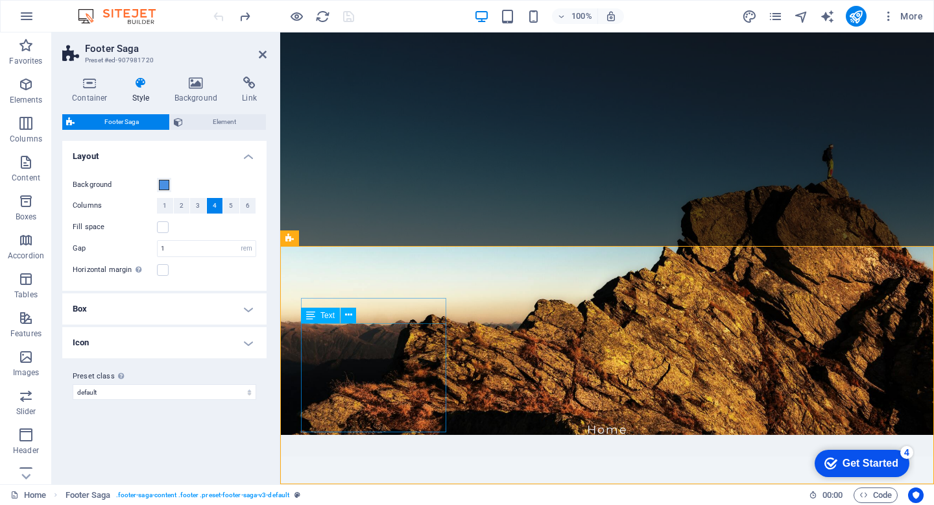
click at [114, 120] on span "Footer Saga" at bounding box center [122, 122] width 87 height 16
click at [193, 114] on span "Element" at bounding box center [225, 122] width 76 height 16
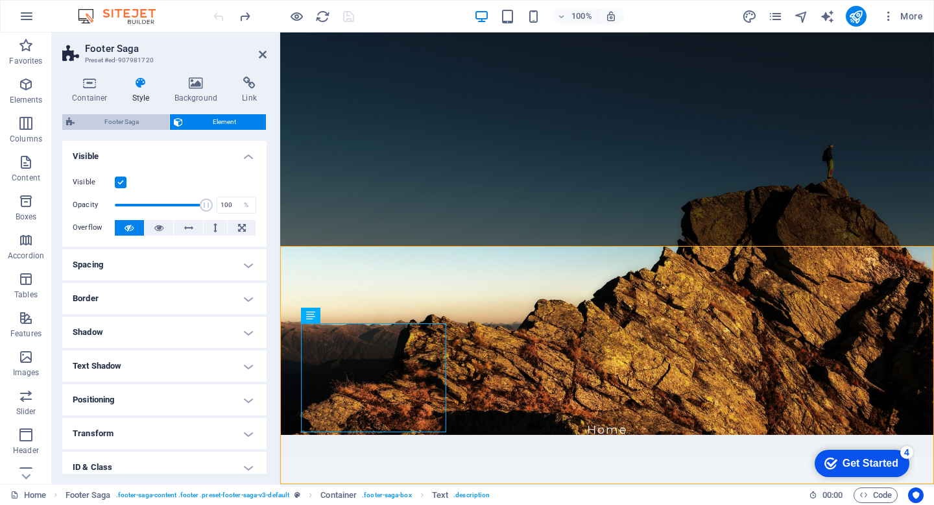
click at [121, 122] on span "Footer Saga" at bounding box center [122, 122] width 87 height 16
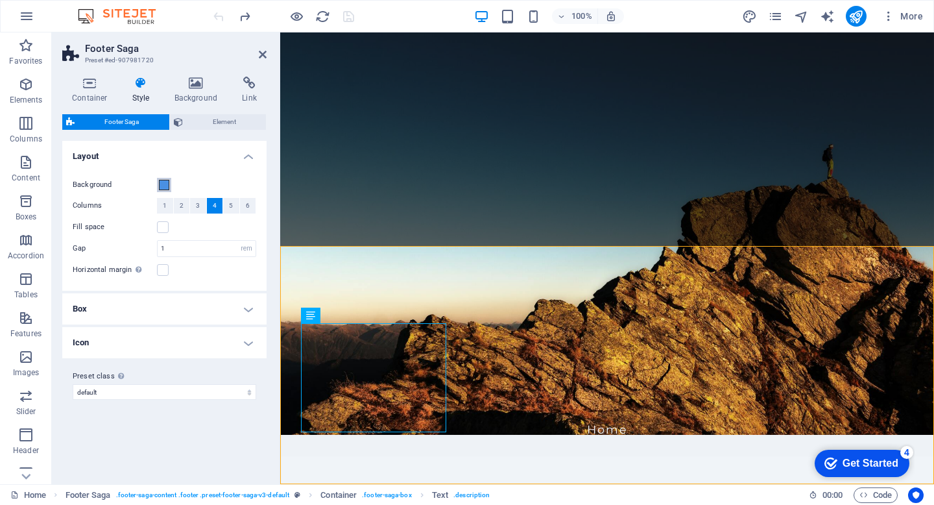
click at [167, 182] on span at bounding box center [164, 185] width 10 height 10
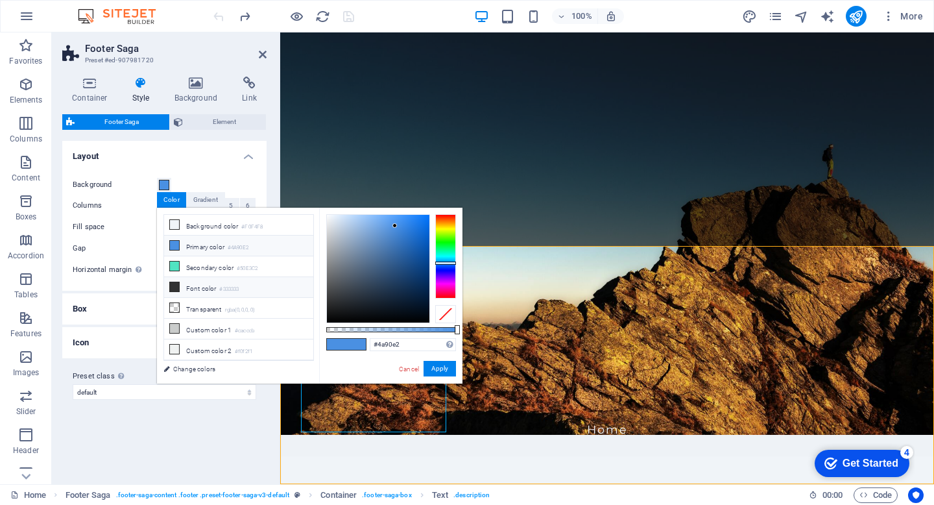
click at [173, 284] on icon at bounding box center [174, 286] width 9 height 9
type input "#333333"
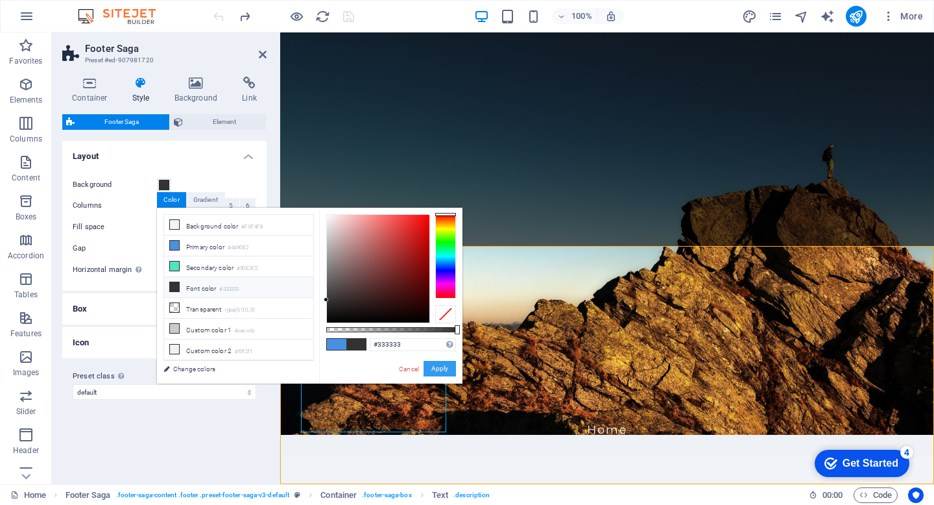
click at [442, 370] on button "Apply" at bounding box center [440, 369] width 32 height 16
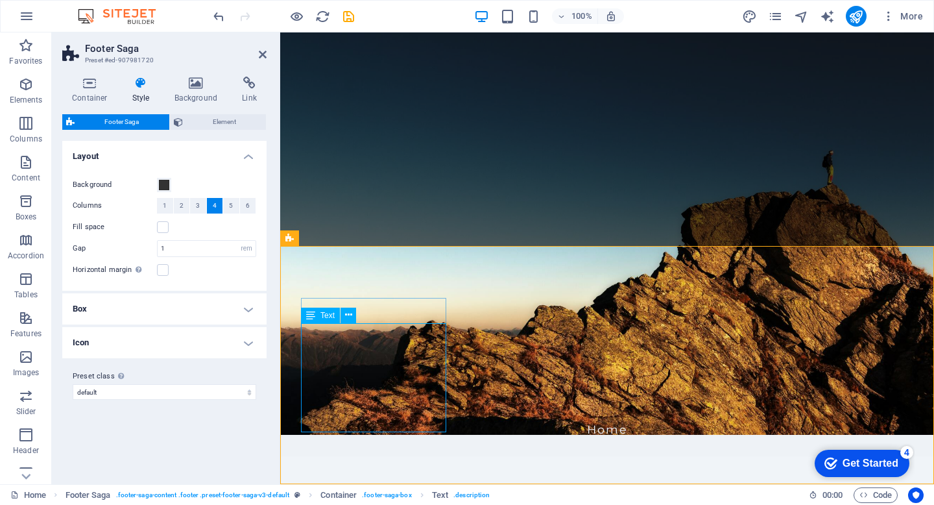
scroll to position [25, 0]
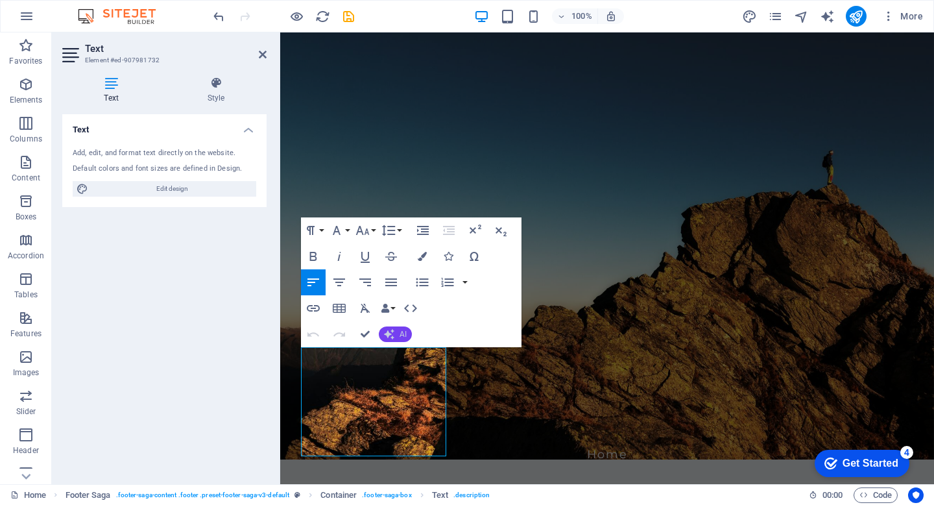
click at [397, 336] on button "AI" at bounding box center [395, 334] width 33 height 16
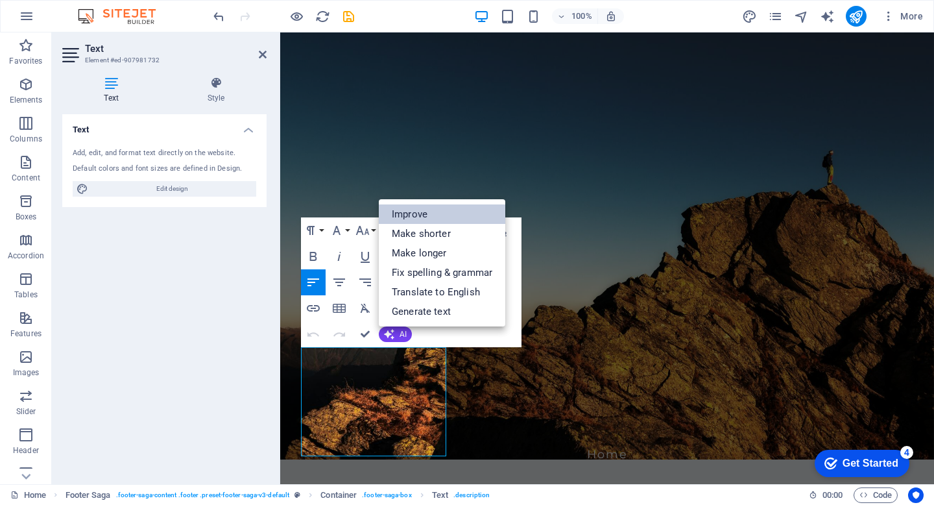
click at [422, 215] on link "Improve" at bounding box center [442, 213] width 127 height 19
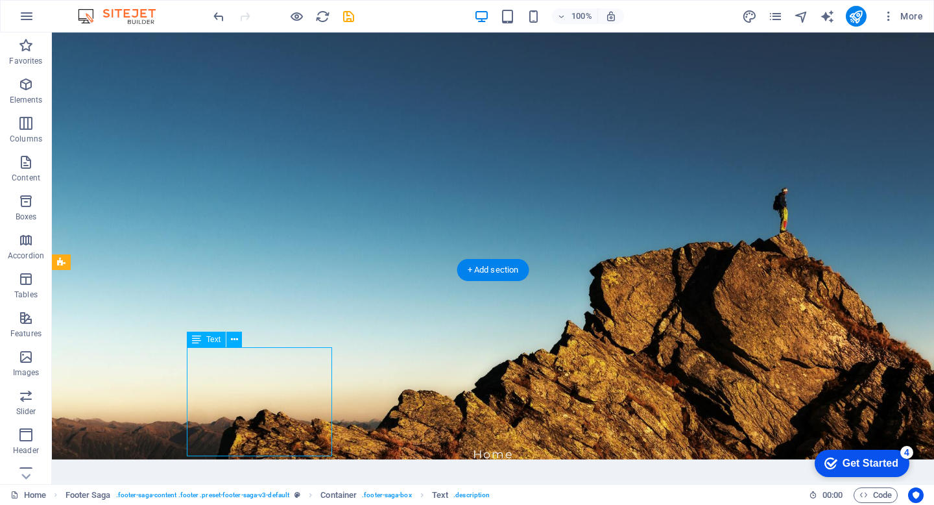
click at [234, 335] on icon at bounding box center [234, 340] width 7 height 14
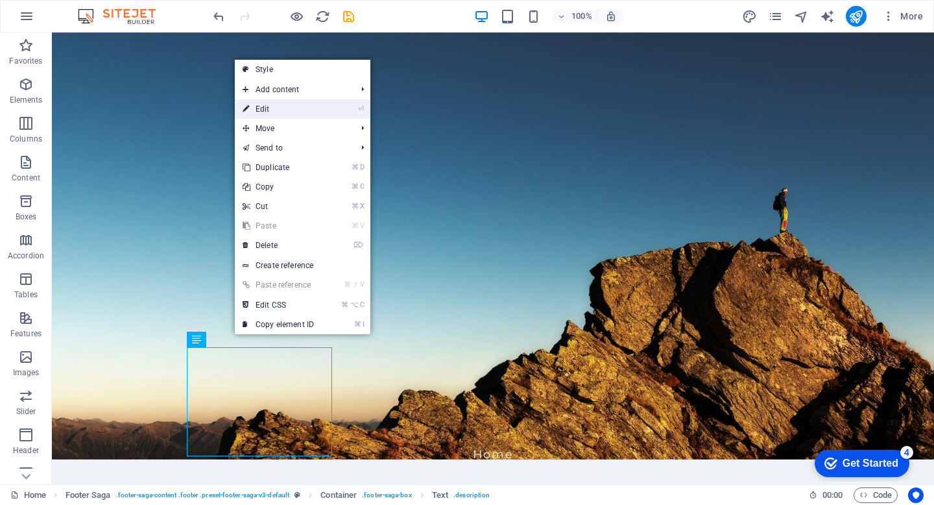
click at [271, 112] on link "⏎ Edit" at bounding box center [278, 108] width 87 height 19
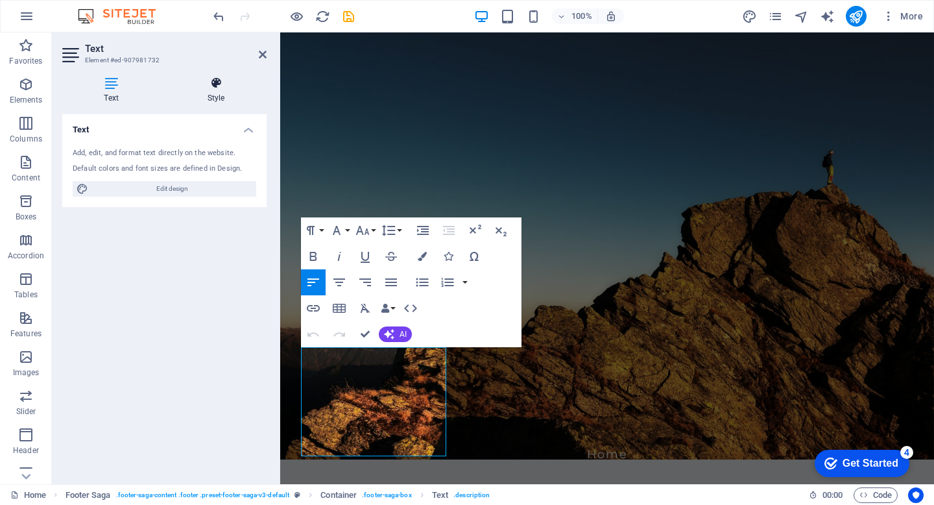
click at [217, 95] on h4 "Style" at bounding box center [215, 90] width 101 height 27
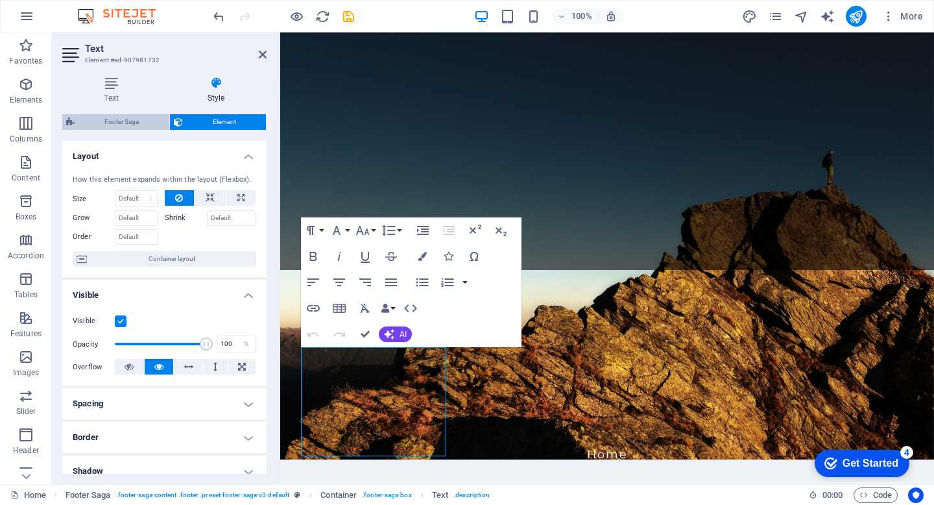
click at [140, 121] on span "Footer Saga" at bounding box center [122, 122] width 87 height 16
select select "rem"
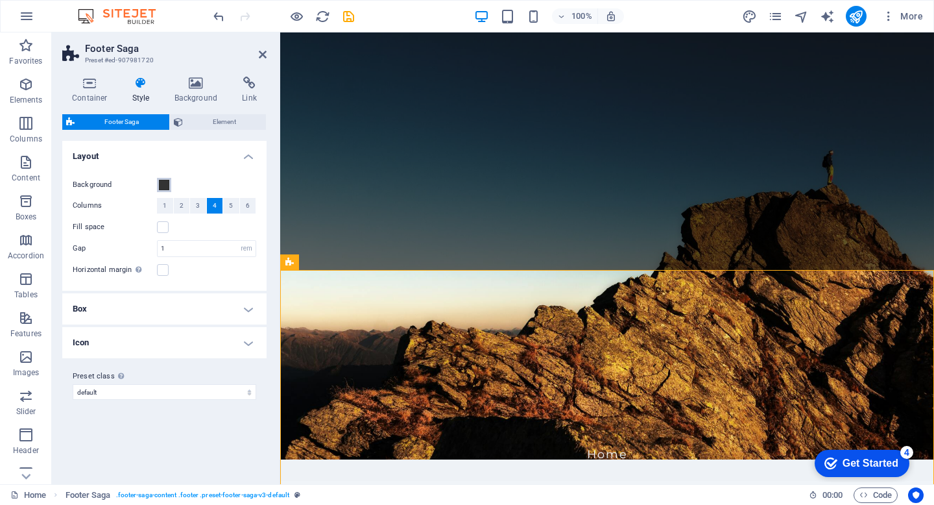
click at [164, 184] on span at bounding box center [164, 185] width 10 height 10
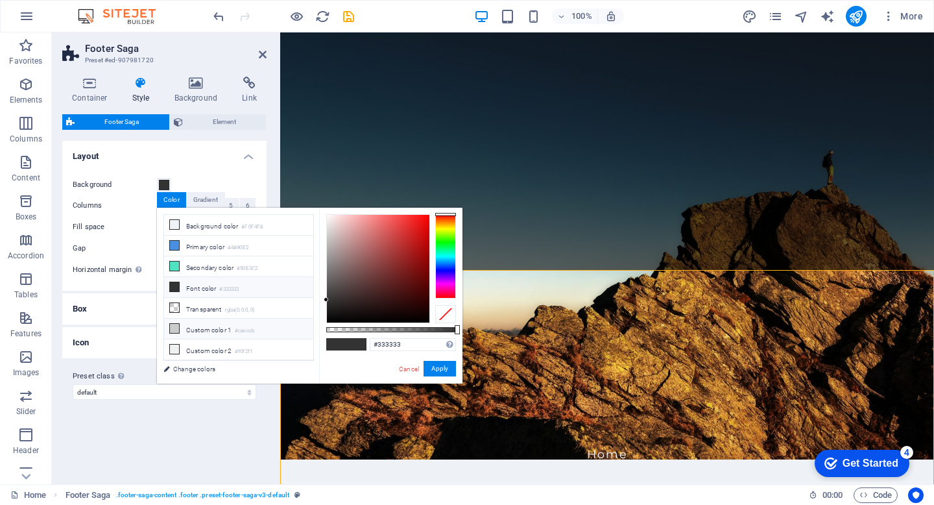
click at [173, 328] on icon at bounding box center [174, 328] width 9 height 9
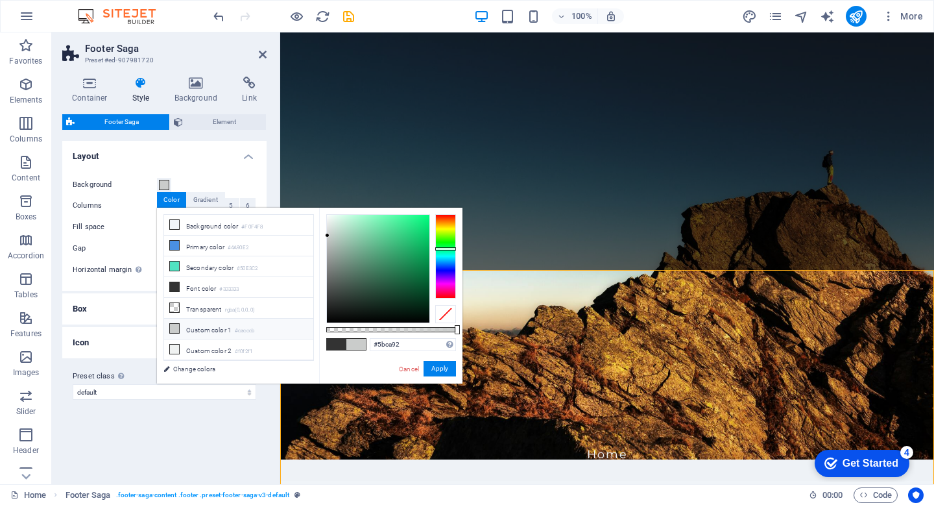
click at [383, 236] on div at bounding box center [378, 269] width 103 height 108
click at [172, 245] on icon at bounding box center [174, 245] width 9 height 9
type input "#4a90e2"
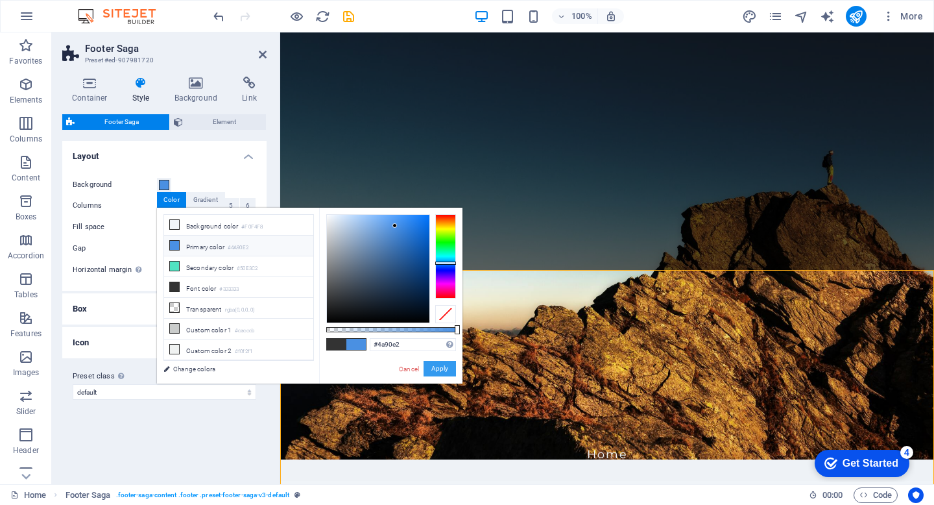
click at [437, 369] on button "Apply" at bounding box center [440, 369] width 32 height 16
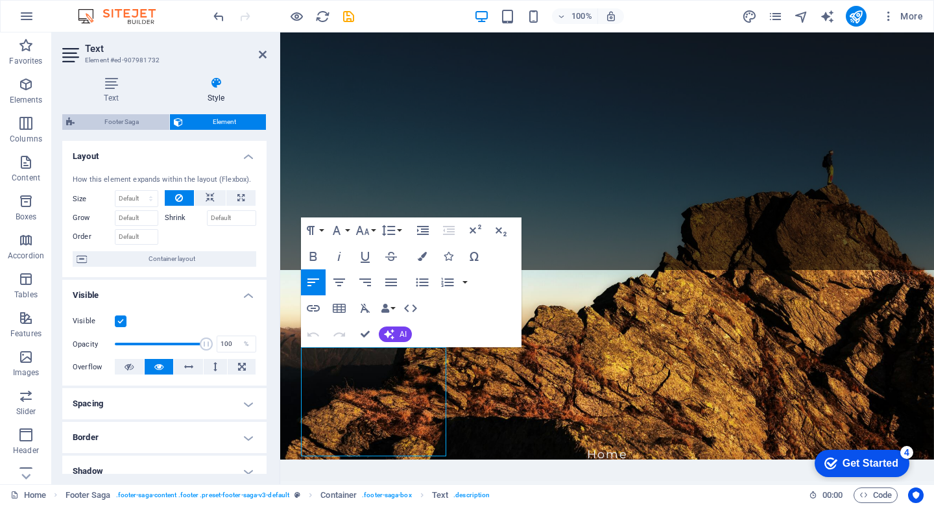
click at [142, 124] on span "Footer Saga" at bounding box center [122, 122] width 87 height 16
select select "rem"
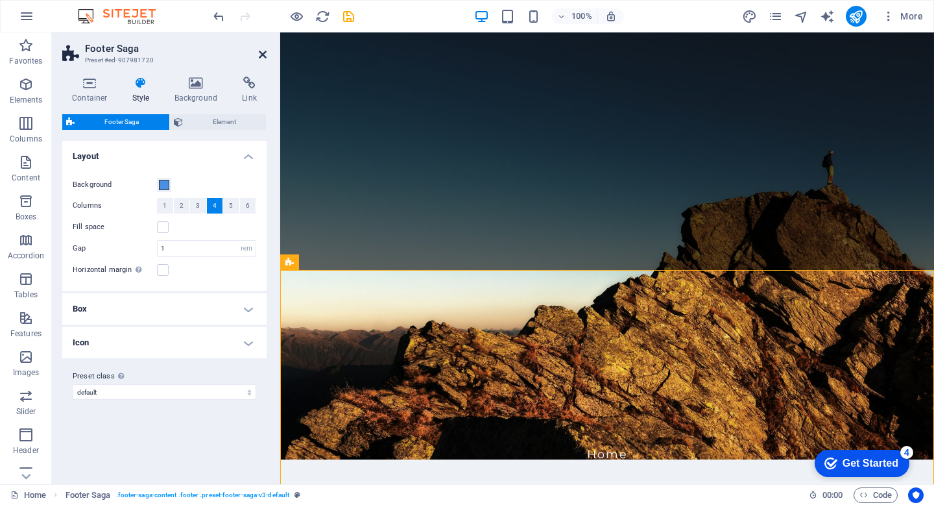
click at [261, 52] on icon at bounding box center [263, 54] width 8 height 10
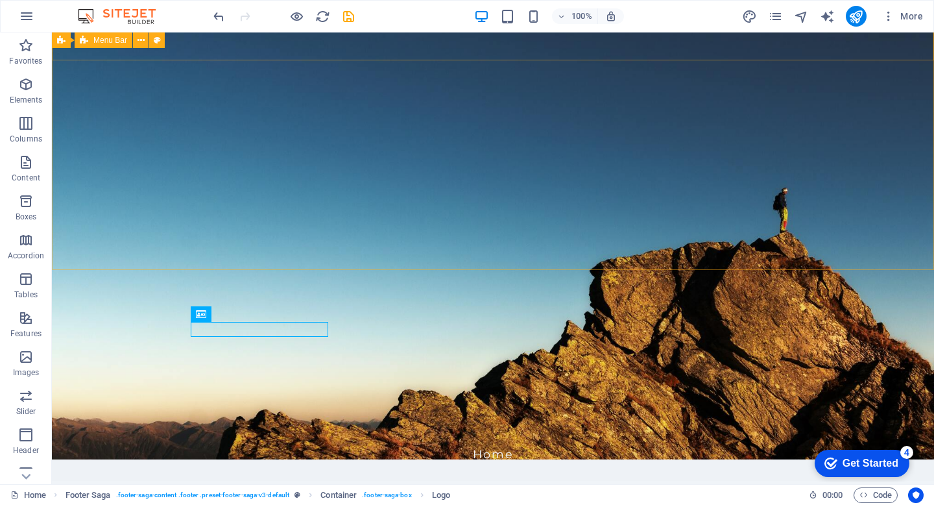
click at [99, 42] on span "Menu Bar" at bounding box center [110, 40] width 34 height 8
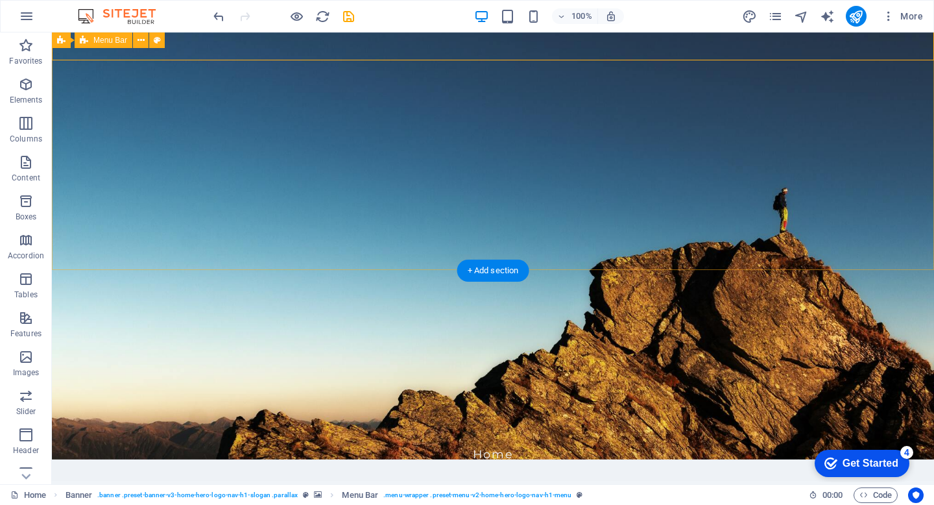
click at [105, 413] on div "staff.cubitfinance.com Home" at bounding box center [493, 447] width 882 height 68
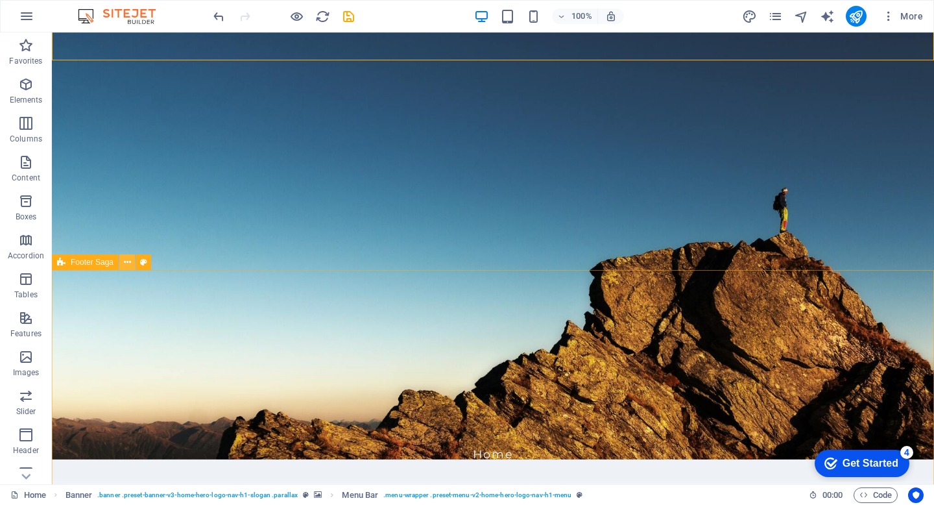
click at [130, 265] on icon at bounding box center [127, 263] width 7 height 14
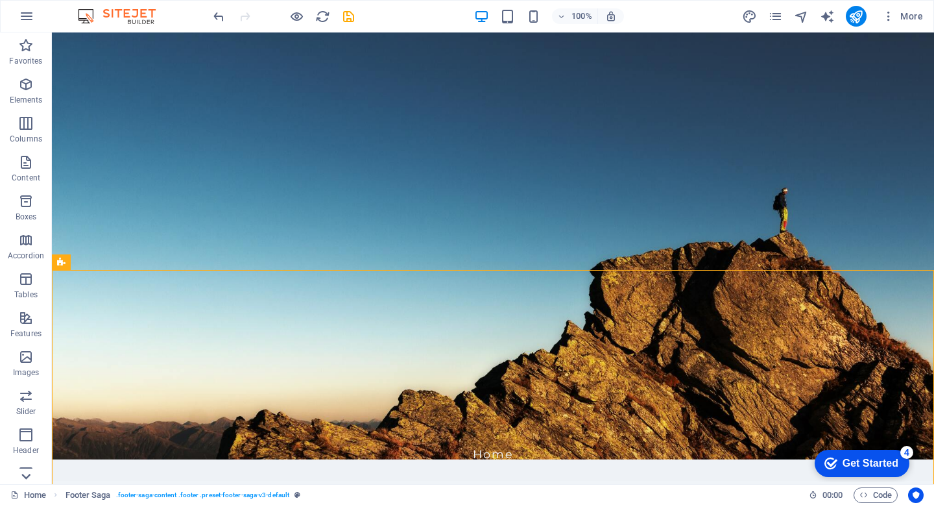
click at [28, 479] on icon at bounding box center [26, 476] width 18 height 18
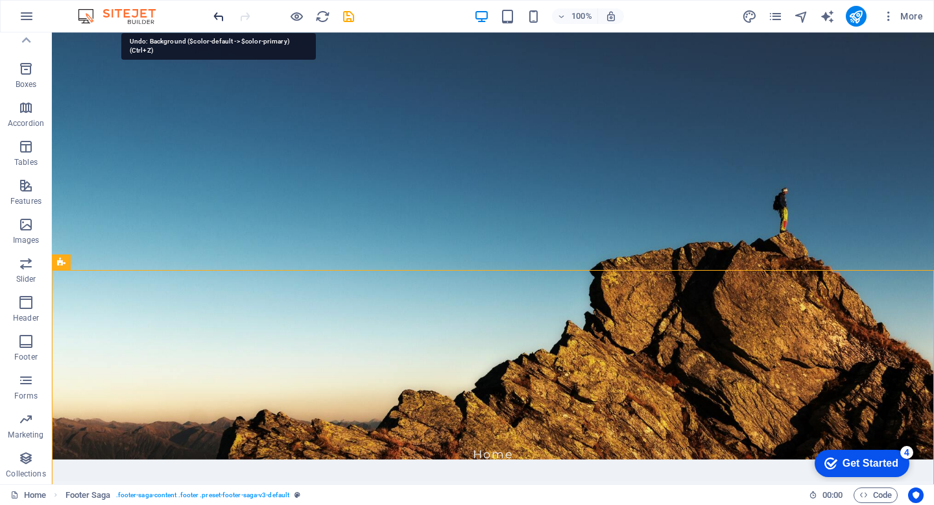
click at [218, 16] on icon "undo" at bounding box center [219, 16] width 15 height 15
click at [218, 16] on div at bounding box center [283, 16] width 145 height 21
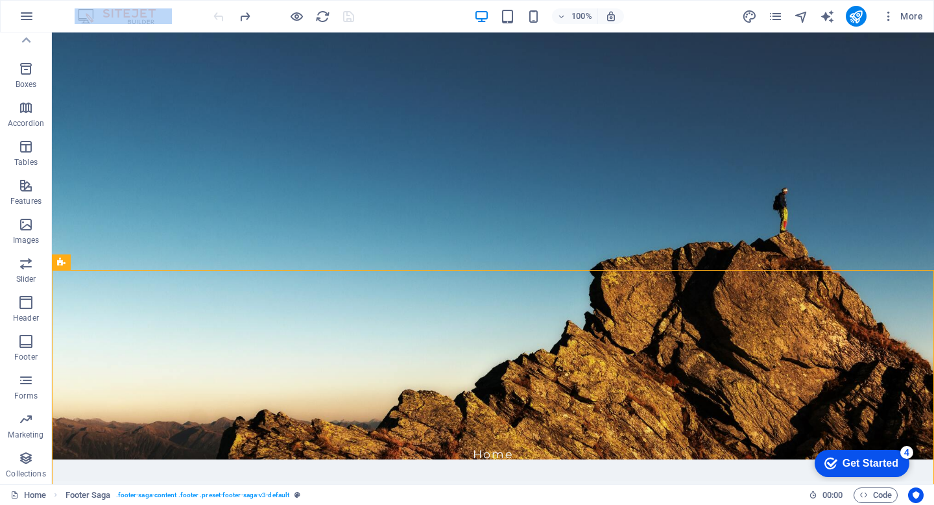
click at [218, 16] on div at bounding box center [283, 16] width 145 height 21
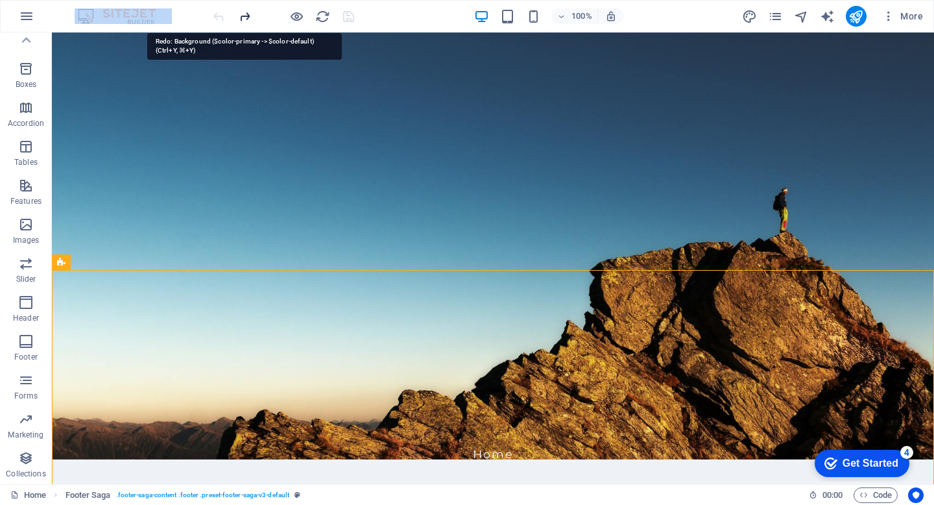
click at [245, 16] on icon "redo" at bounding box center [244, 16] width 15 height 15
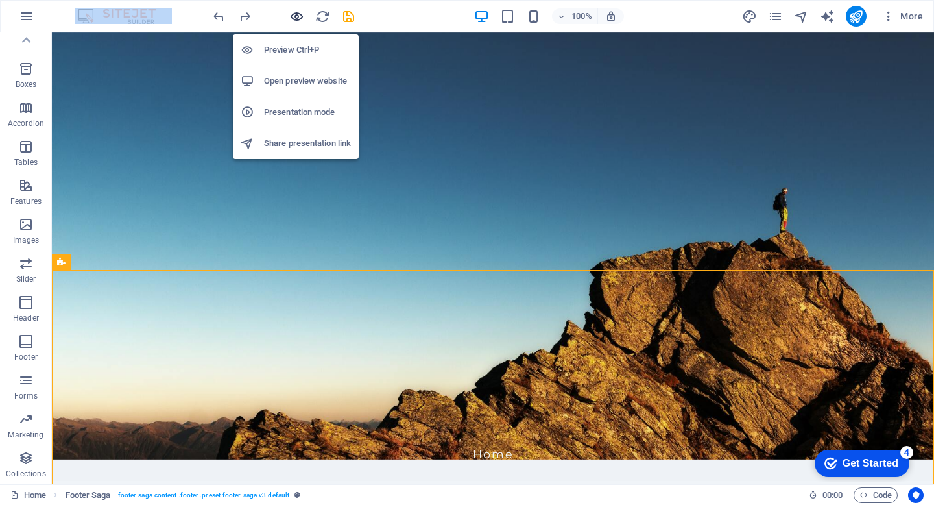
click at [300, 12] on icon "button" at bounding box center [296, 16] width 15 height 15
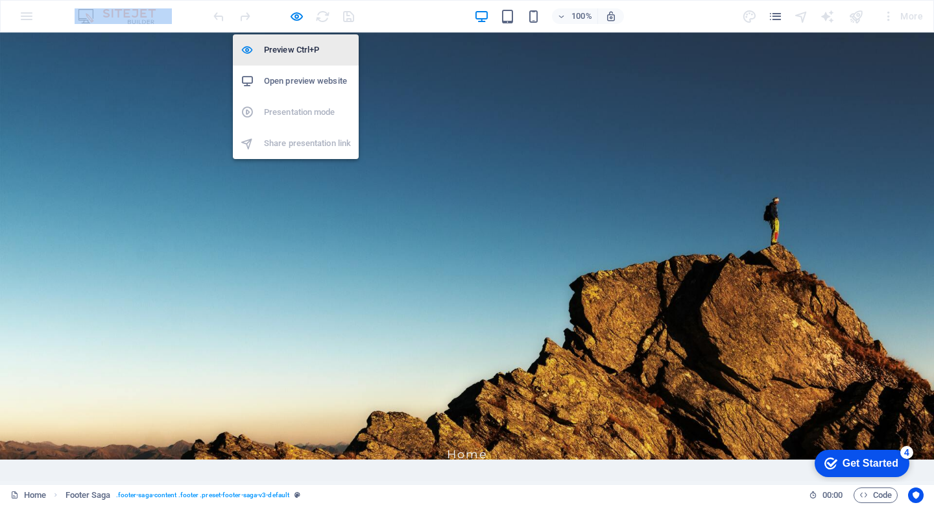
click at [294, 49] on h6 "Preview Ctrl+P" at bounding box center [307, 50] width 87 height 16
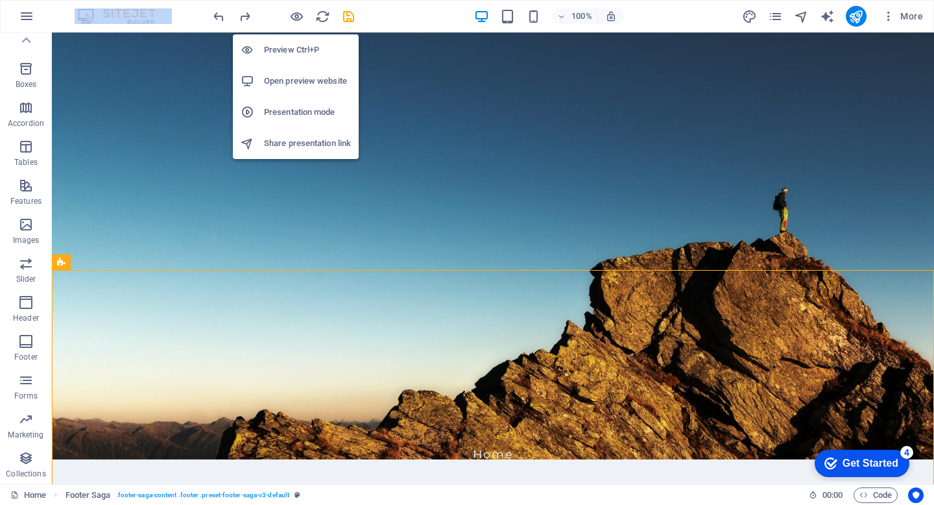
click at [295, 83] on h6 "Open preview website" at bounding box center [307, 81] width 87 height 16
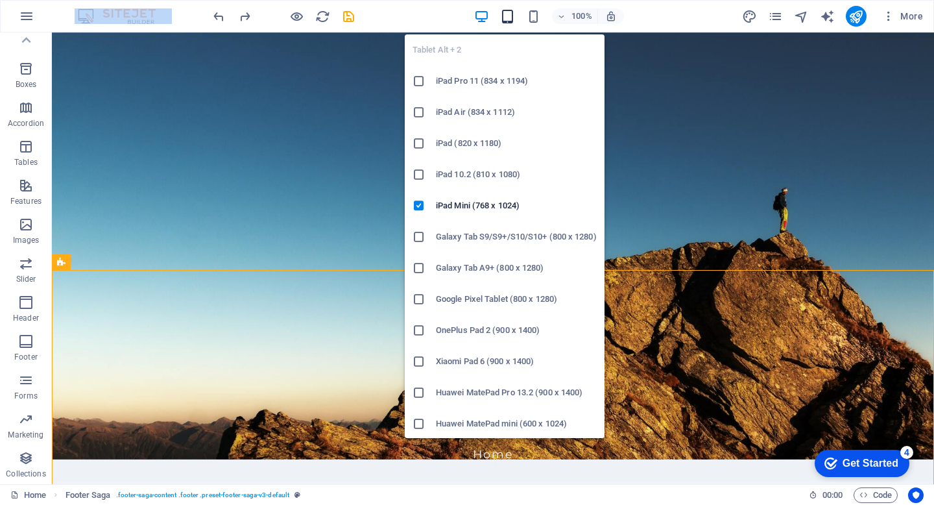
click at [507, 17] on icon "button" at bounding box center [507, 16] width 15 height 15
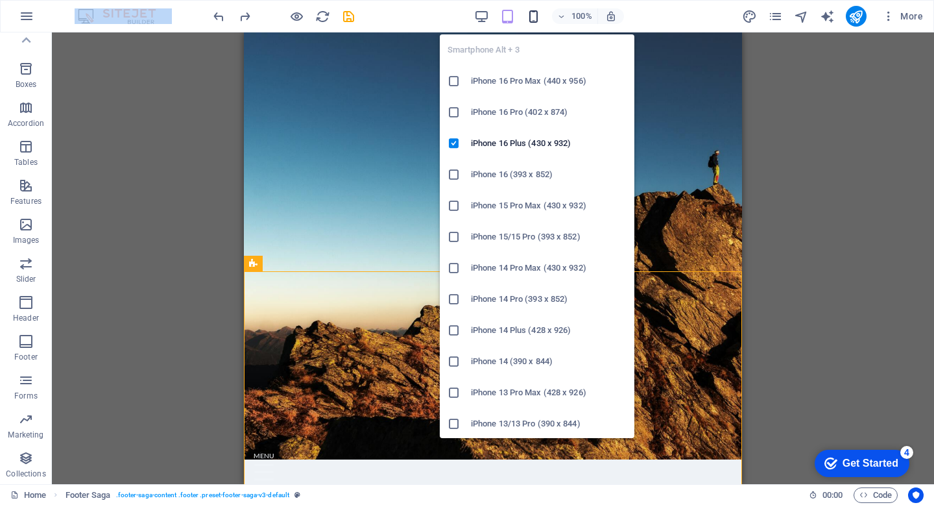
click at [531, 17] on icon "button" at bounding box center [533, 16] width 15 height 15
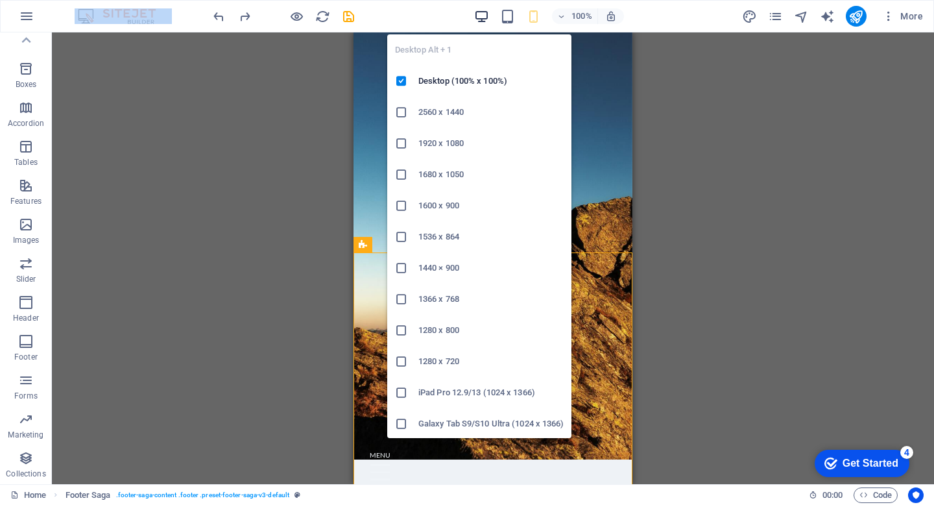
click at [484, 15] on icon "button" at bounding box center [481, 16] width 15 height 15
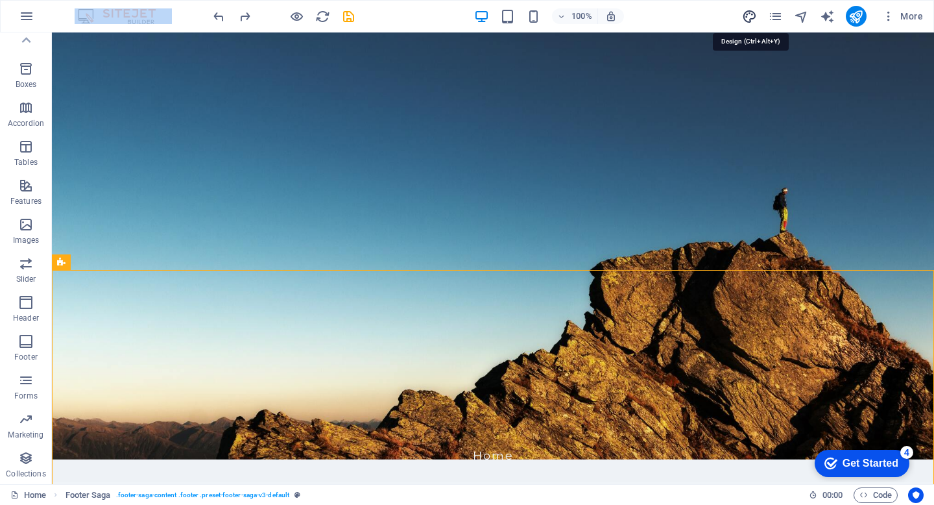
click at [755, 15] on icon "design" at bounding box center [749, 16] width 15 height 15
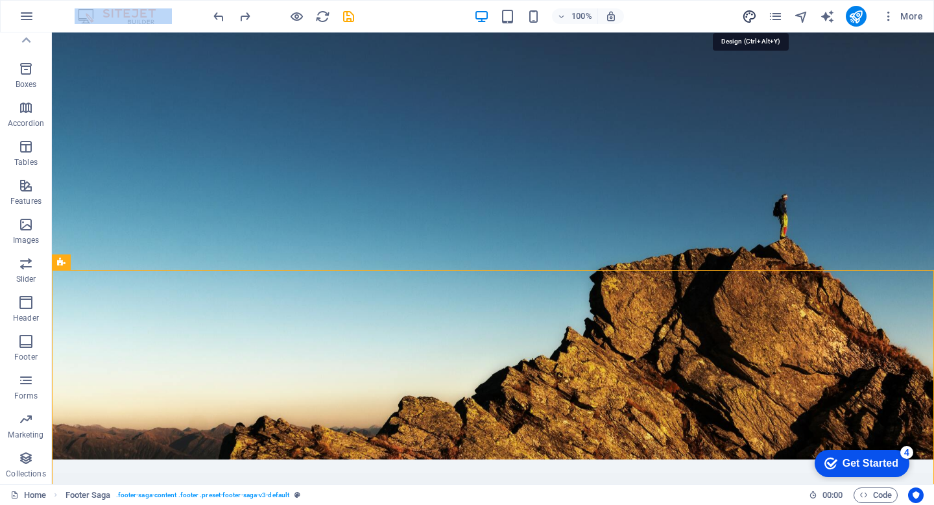
select select "px"
select select "200"
select select "px"
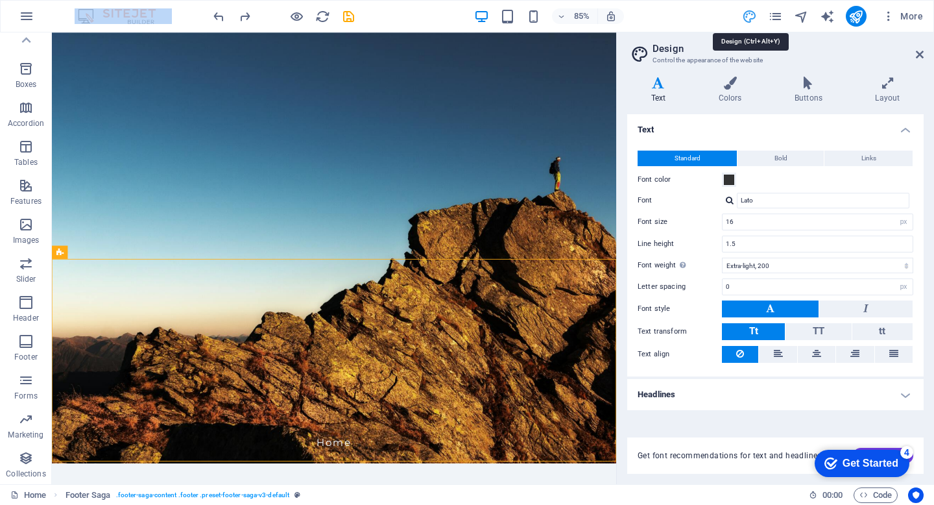
scroll to position [0, 0]
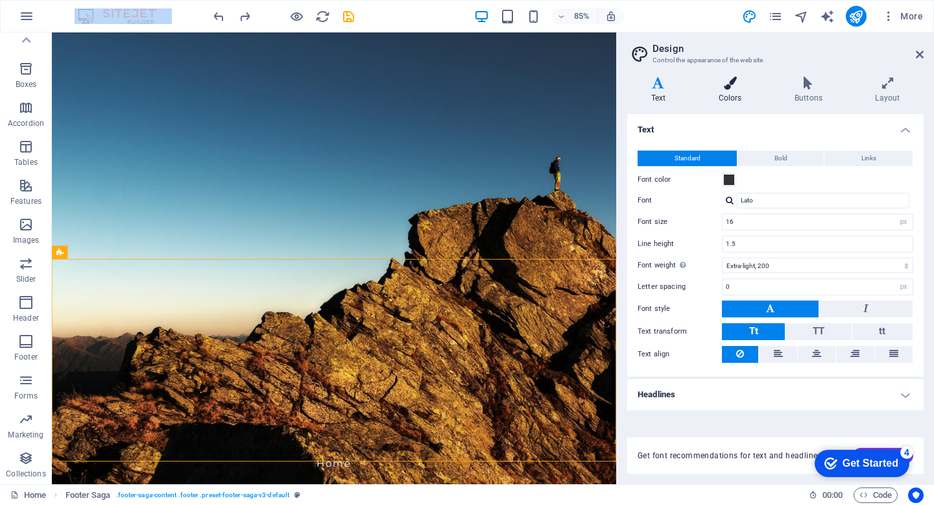
click at [729, 90] on h4 "Colors" at bounding box center [733, 90] width 76 height 27
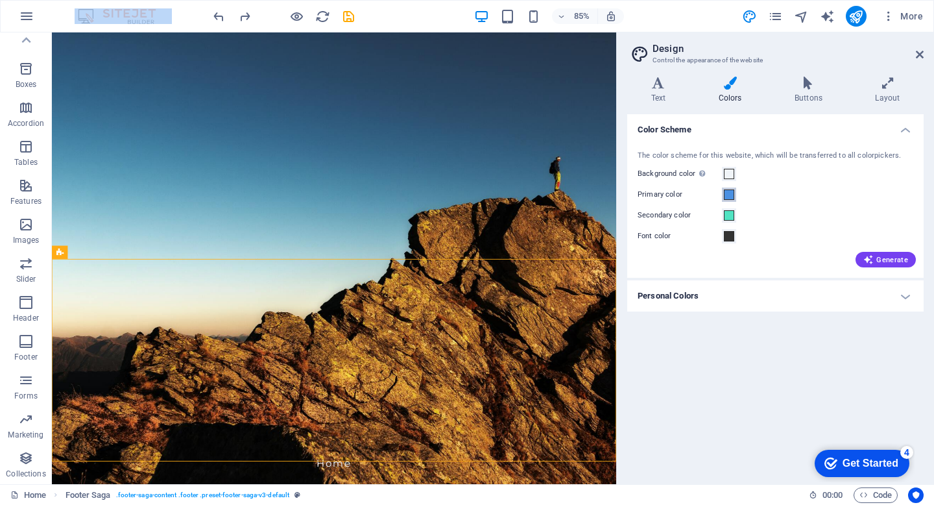
click at [730, 199] on button "Primary color" at bounding box center [729, 195] width 14 height 14
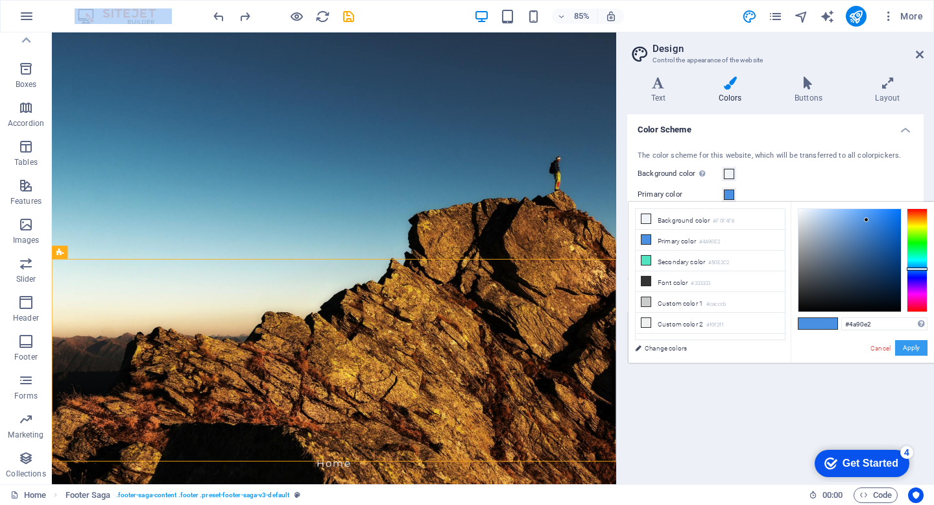
click at [904, 349] on button "Apply" at bounding box center [911, 348] width 32 height 16
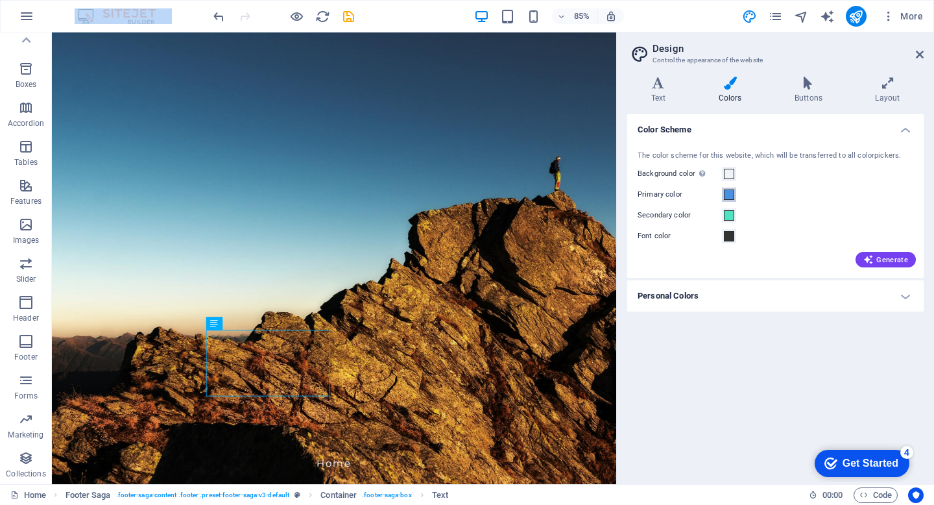
click at [727, 196] on span at bounding box center [729, 194] width 10 height 10
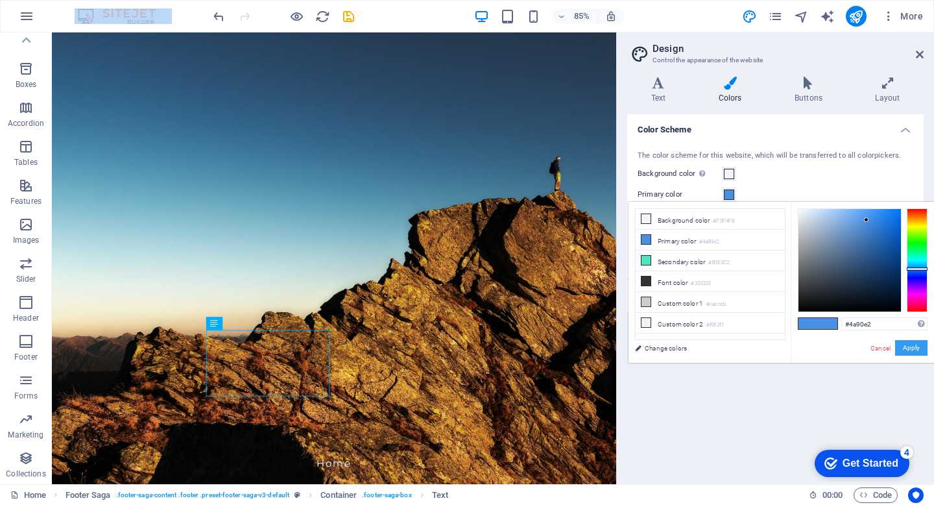
click at [904, 345] on button "Apply" at bounding box center [911, 348] width 32 height 16
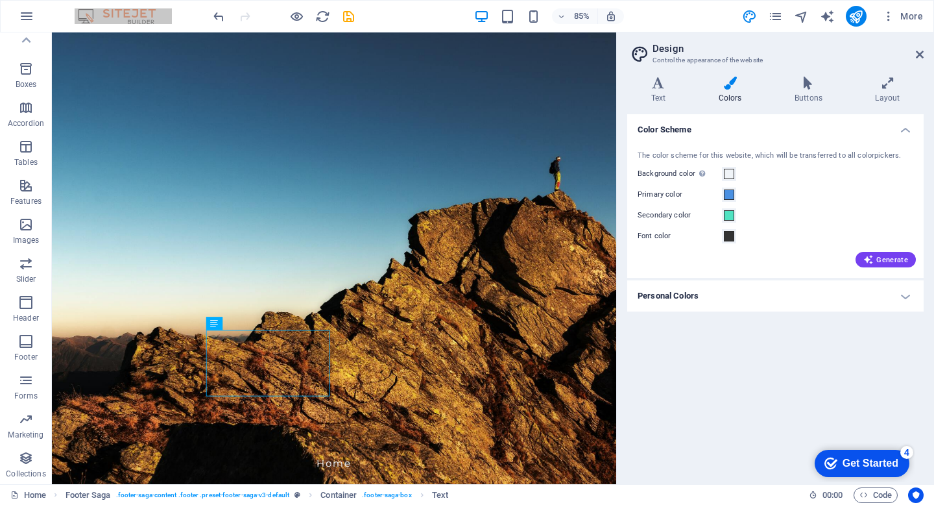
click at [852, 457] on div "Get Started" at bounding box center [871, 463] width 56 height 12
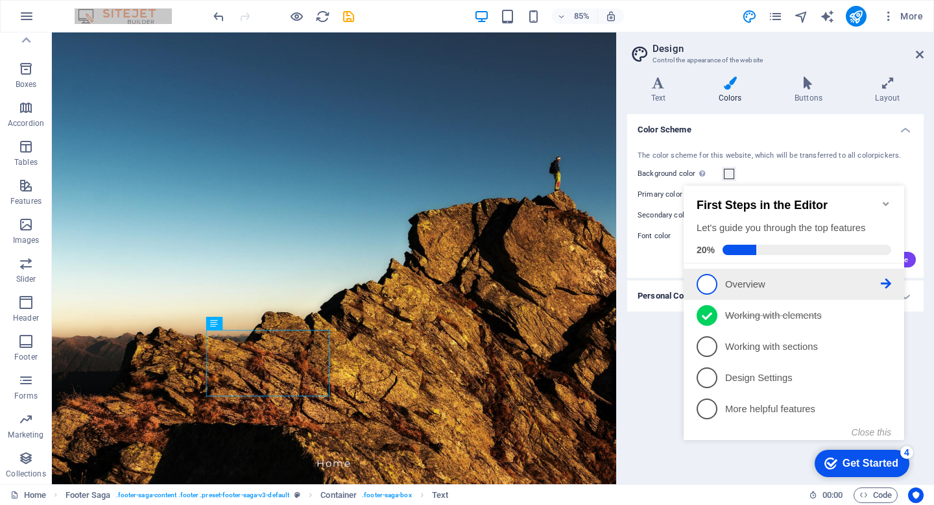
click at [707, 282] on span "1" at bounding box center [707, 284] width 21 height 21
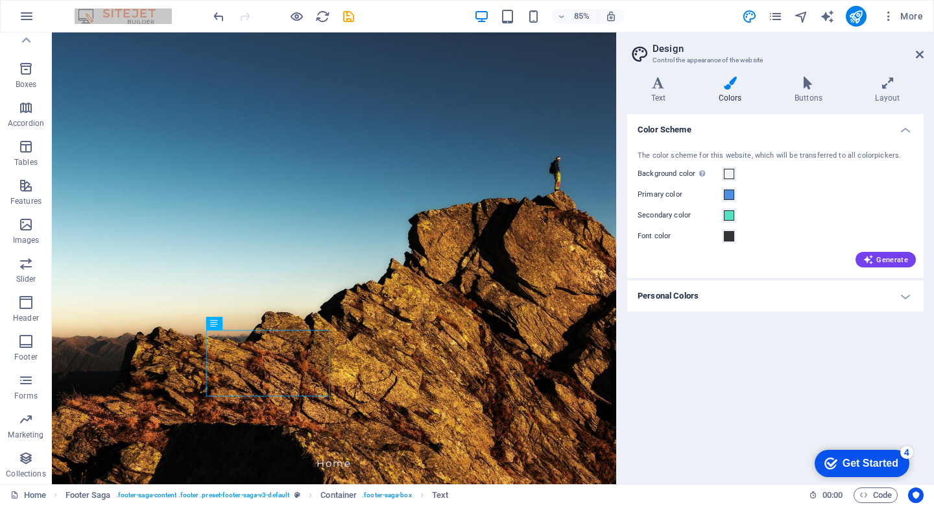
click at [877, 450] on div "checkmark Get Started 4" at bounding box center [862, 463] width 95 height 27
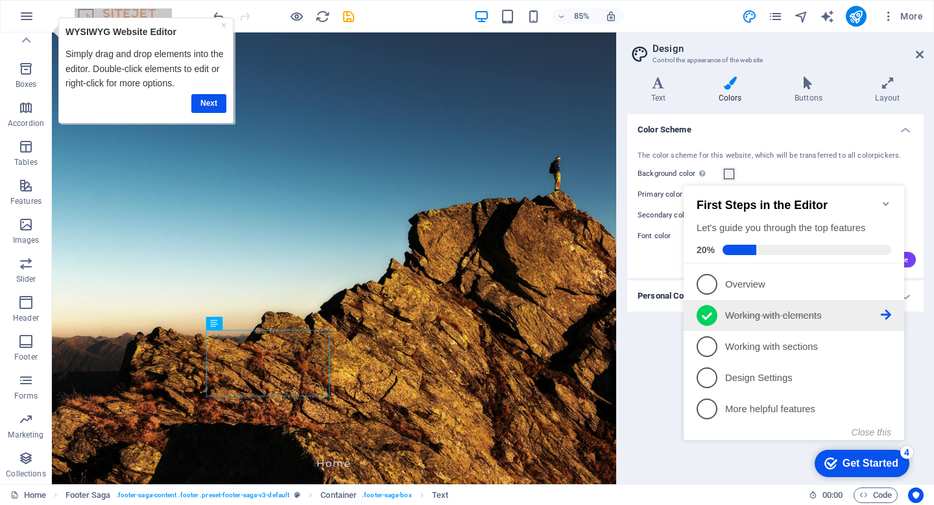
click at [726, 326] on li "2 Working with elements - completed" at bounding box center [794, 315] width 221 height 31
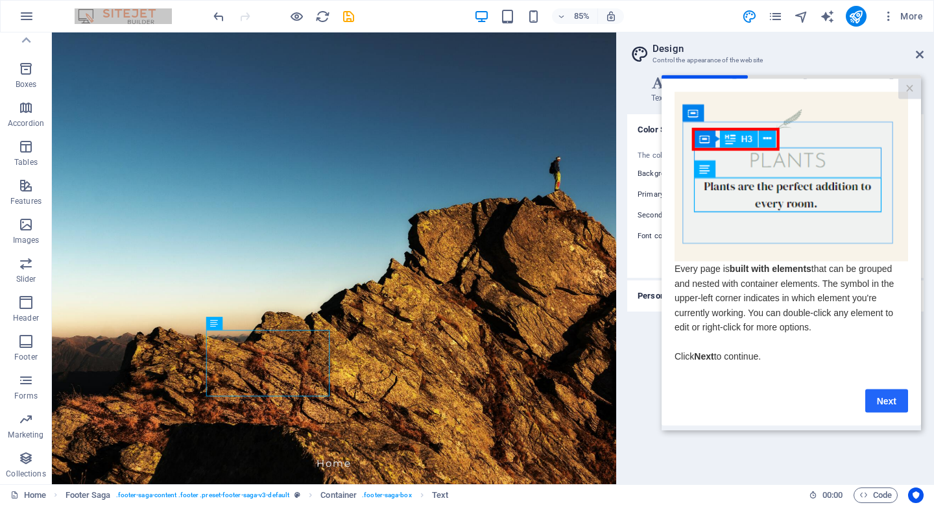
click at [885, 403] on link "Next" at bounding box center [887, 400] width 43 height 23
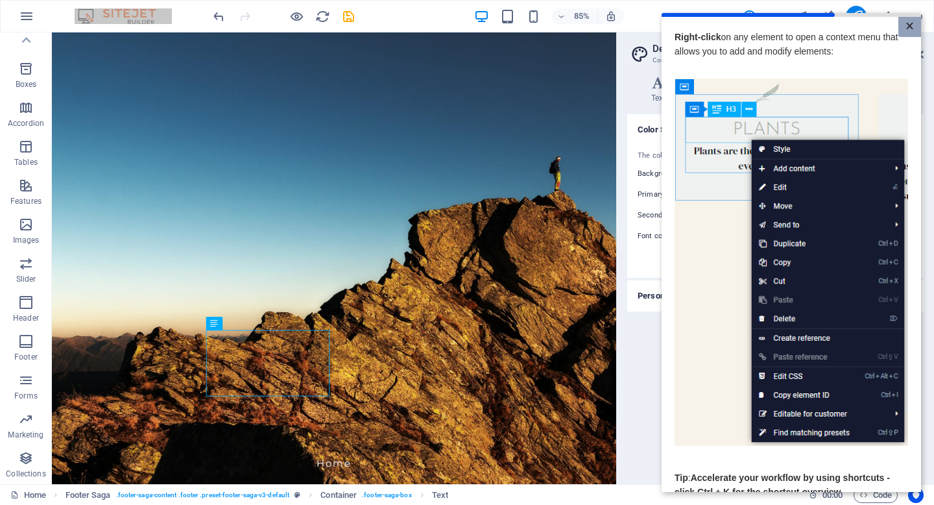
click at [908, 27] on link "×" at bounding box center [910, 27] width 23 height 20
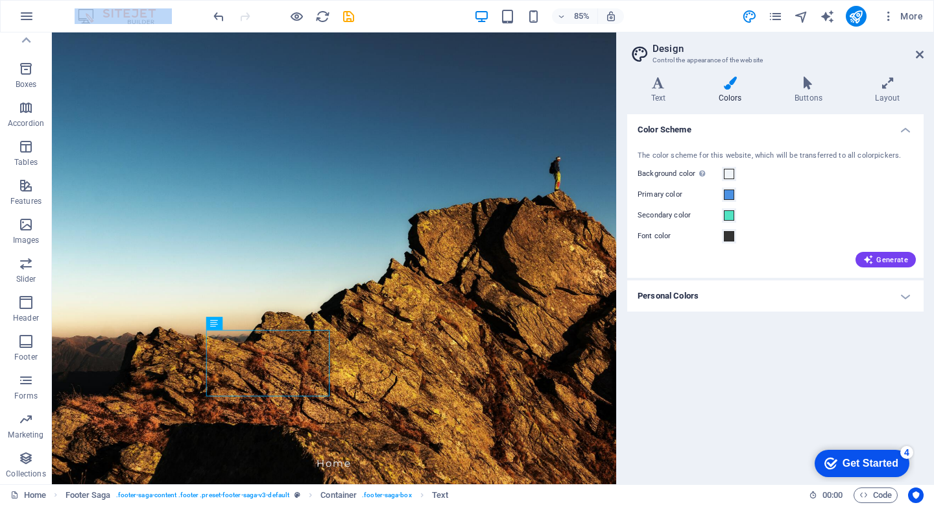
click at [188, 18] on div "85% More" at bounding box center [467, 16] width 933 height 31
click at [25, 16] on icon "button" at bounding box center [27, 16] width 16 height 16
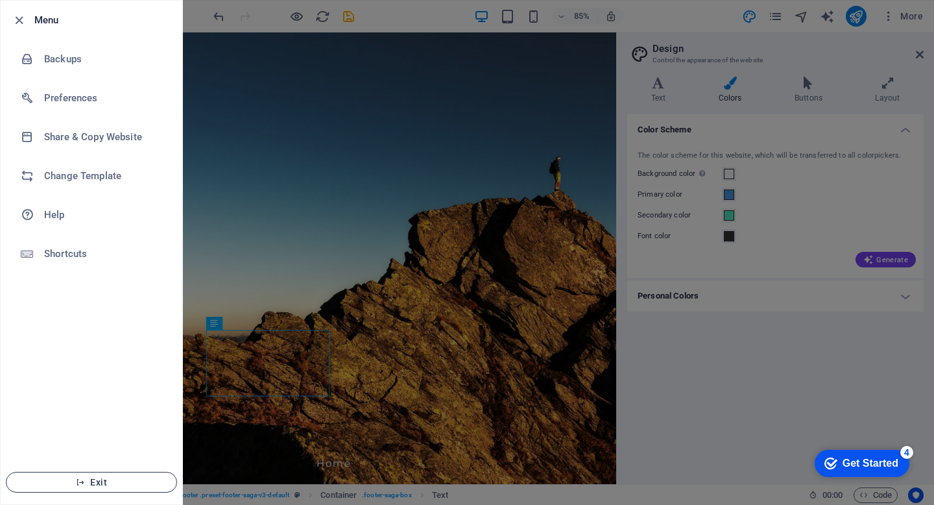
click at [108, 475] on button "Exit" at bounding box center [91, 482] width 171 height 21
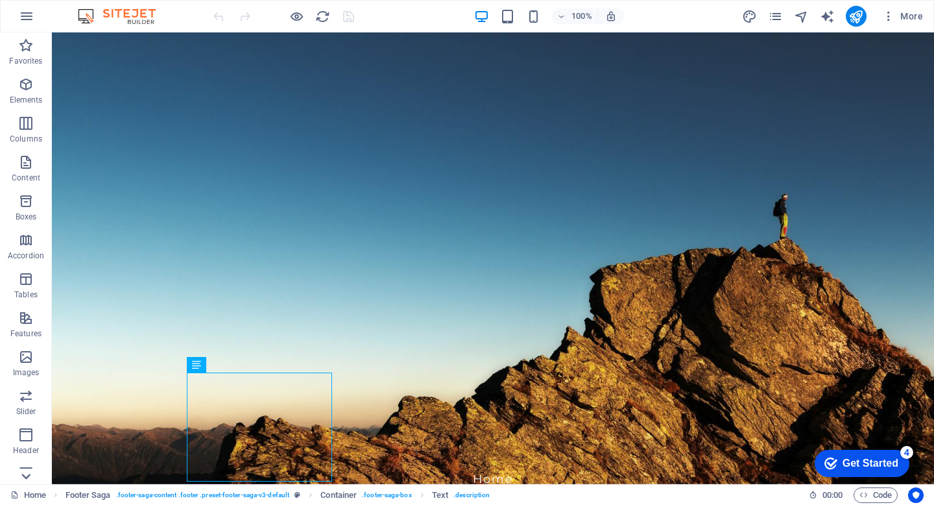
click at [31, 476] on icon at bounding box center [26, 476] width 18 height 18
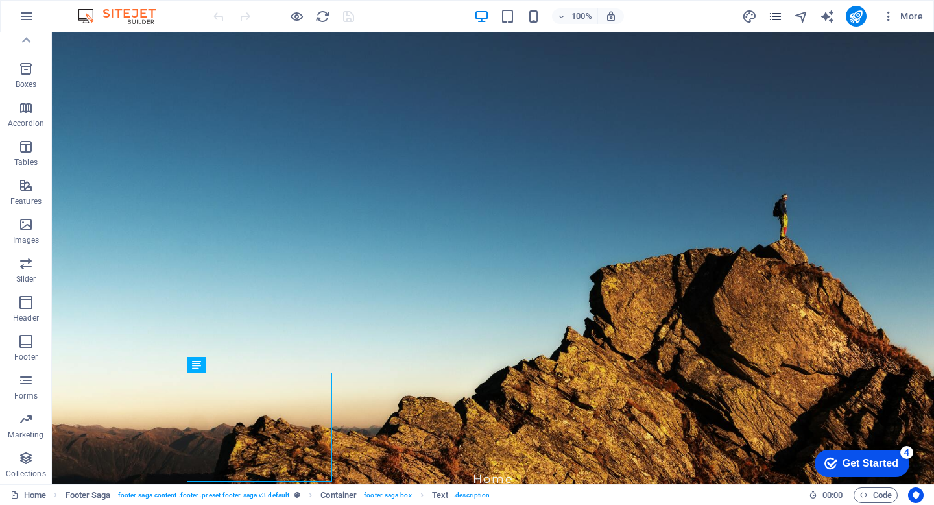
click at [784, 14] on span "pages" at bounding box center [776, 16] width 16 height 15
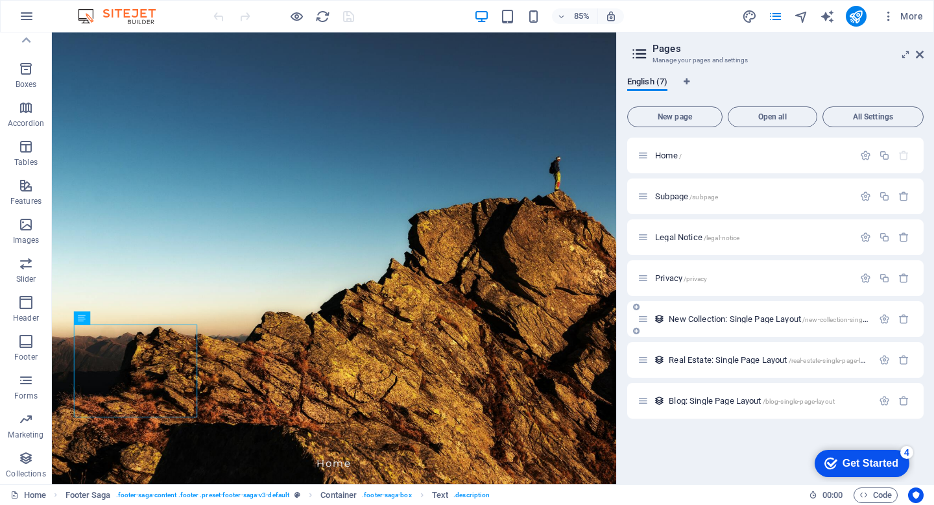
click at [727, 316] on span "New Collection: Single Page Layout /new-collection-single-page-layout" at bounding box center [786, 319] width 235 height 10
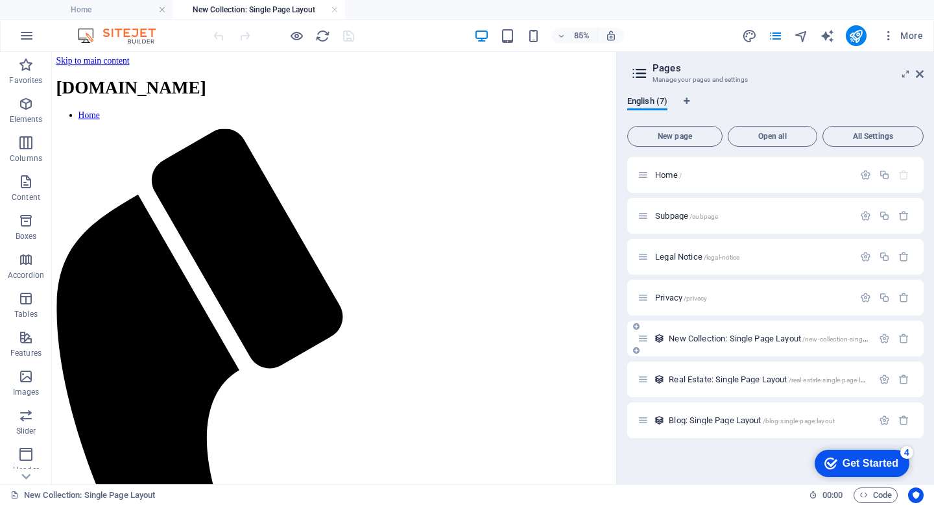
scroll to position [0, 0]
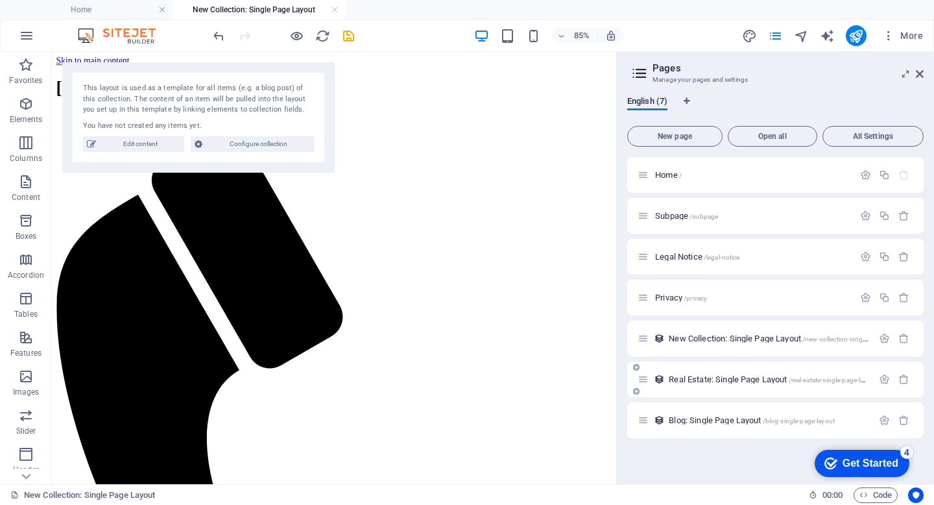
click at [694, 380] on span "Real Estate: Single Page Layout /real-estate-single-page-layout" at bounding box center [773, 379] width 208 height 10
